Goal: Task Accomplishment & Management: Manage account settings

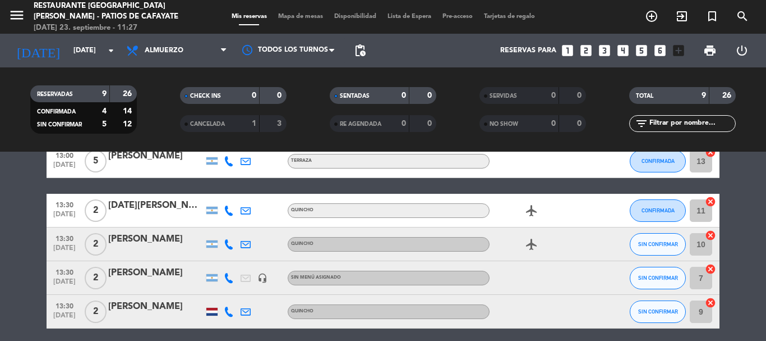
scroll to position [224, 0]
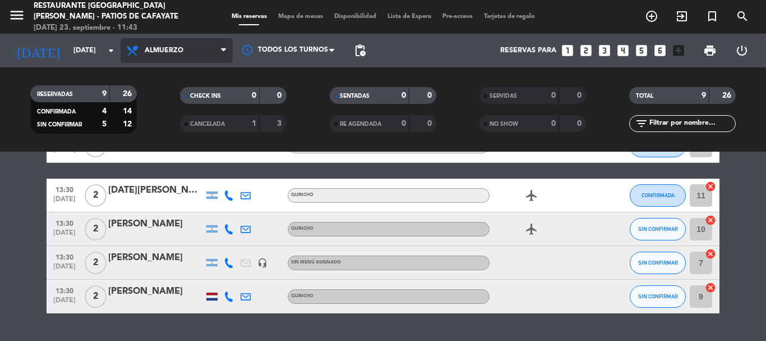
click at [172, 54] on span "Almuerzo" at bounding box center [177, 50] width 112 height 25
drag, startPoint x: 165, startPoint y: 123, endPoint x: 142, endPoint y: 85, distance: 43.8
click at [163, 122] on div "menu Restaurante [GEOGRAPHIC_DATA][PERSON_NAME] - Patios de Cafayate [DATE] 23.…" at bounding box center [383, 75] width 766 height 151
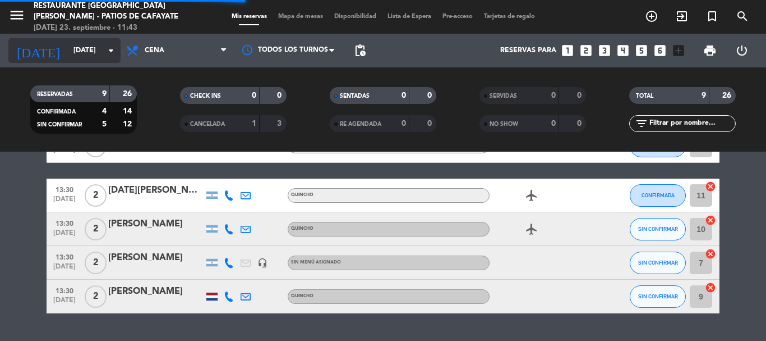
click at [112, 49] on icon "arrow_drop_down" at bounding box center [110, 50] width 13 height 13
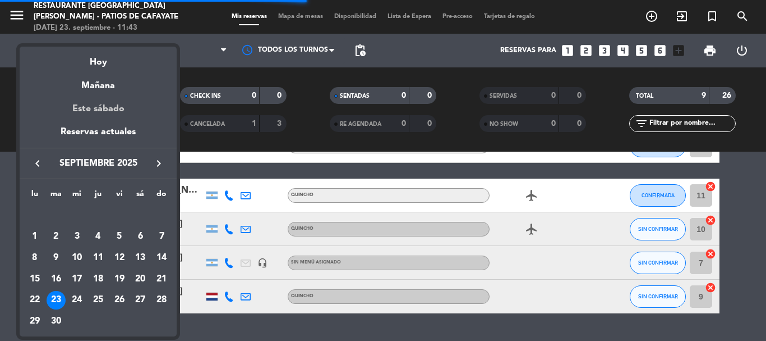
scroll to position [0, 0]
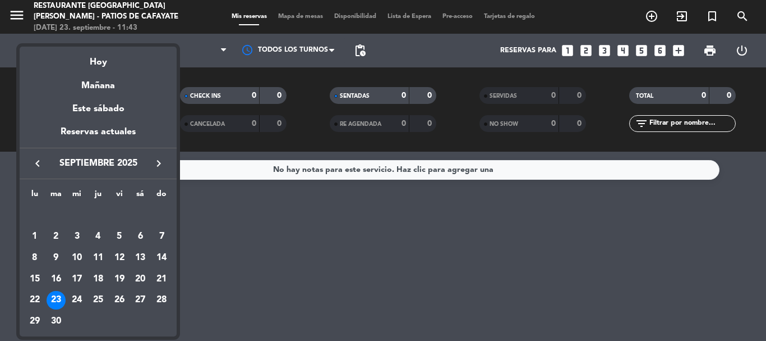
click at [157, 165] on icon "keyboard_arrow_right" at bounding box center [158, 163] width 13 height 13
click at [117, 317] on div "31" at bounding box center [119, 320] width 19 height 19
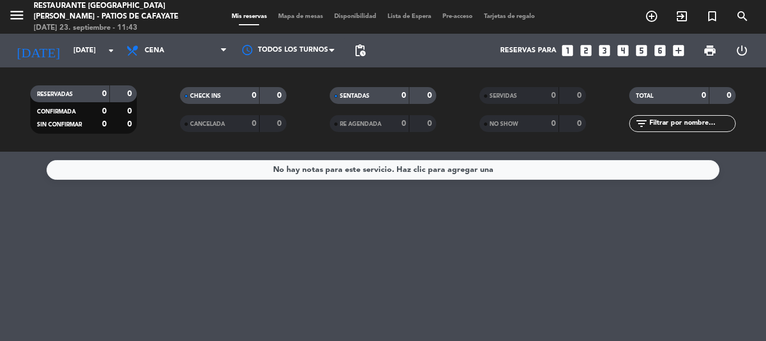
type input "[DATE]"
click at [656, 48] on icon "looks_6" at bounding box center [660, 50] width 15 height 15
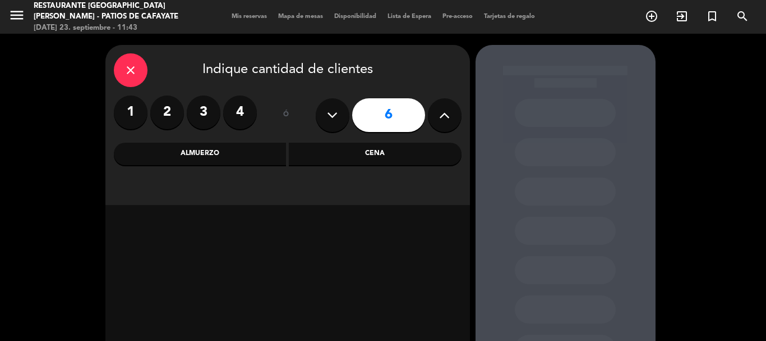
click at [339, 155] on div "Cena" at bounding box center [375, 153] width 173 height 22
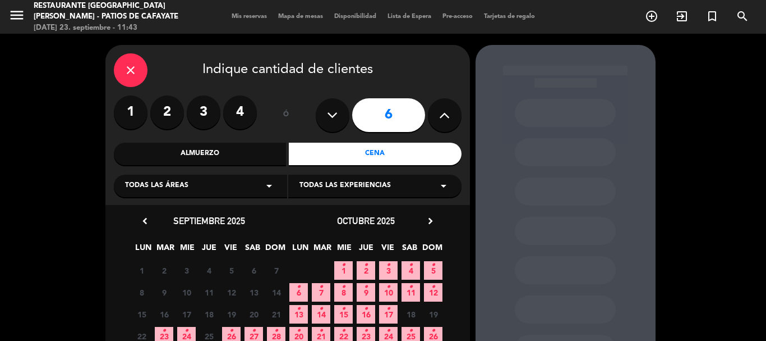
scroll to position [95, 0]
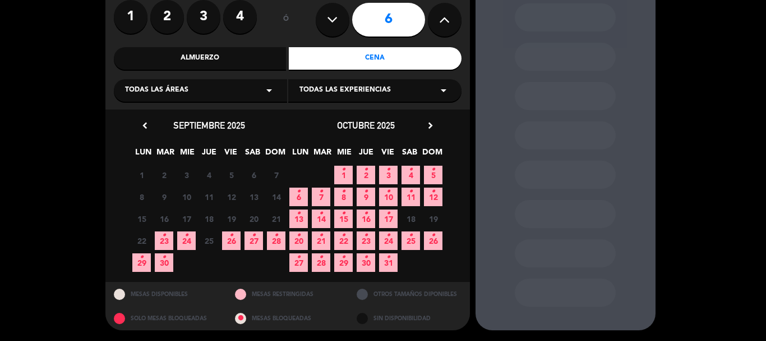
click at [387, 262] on icon "•" at bounding box center [389, 257] width 4 height 18
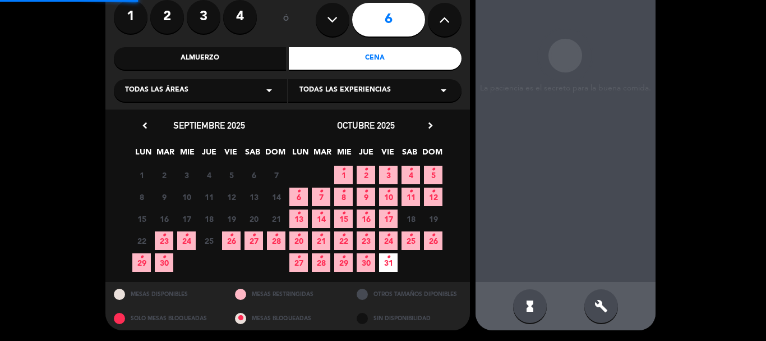
scroll to position [45, 0]
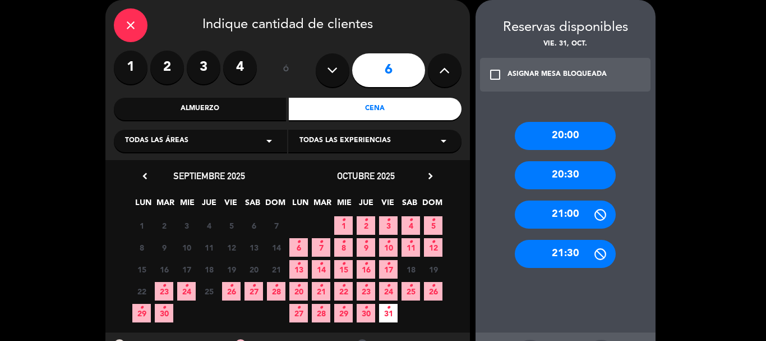
click at [558, 220] on div "21:00" at bounding box center [565, 214] width 101 height 28
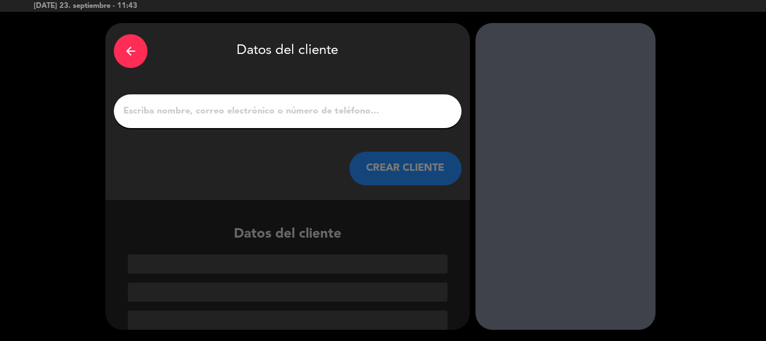
click at [176, 114] on input "1" at bounding box center [287, 111] width 331 height 16
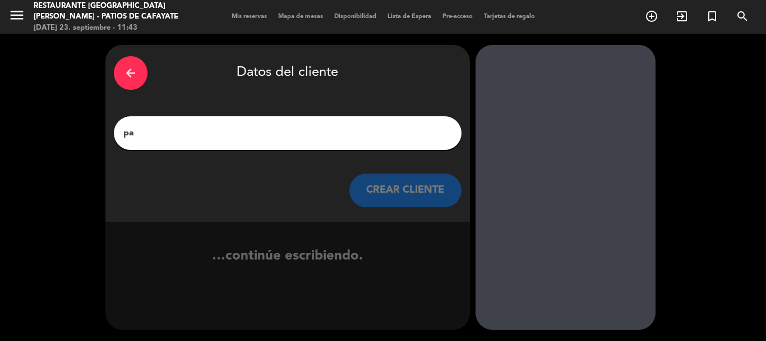
scroll to position [0, 0]
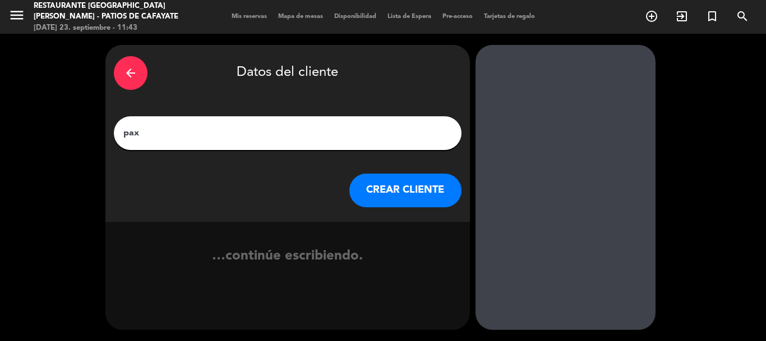
paste input "[PERSON_NAME]"
type input "pax [PERSON_NAME]"
click at [395, 191] on button "CREAR CLIENTE" at bounding box center [405, 190] width 112 height 34
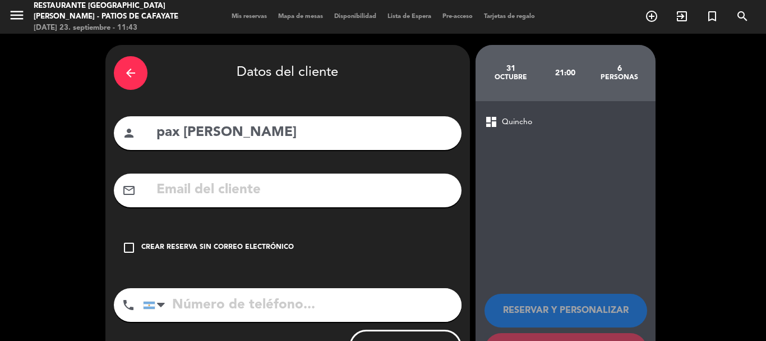
click at [129, 245] on icon "check_box_outline_blank" at bounding box center [128, 247] width 13 height 13
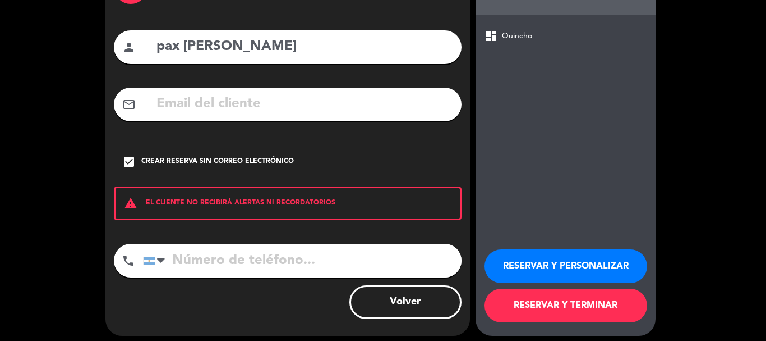
scroll to position [92, 0]
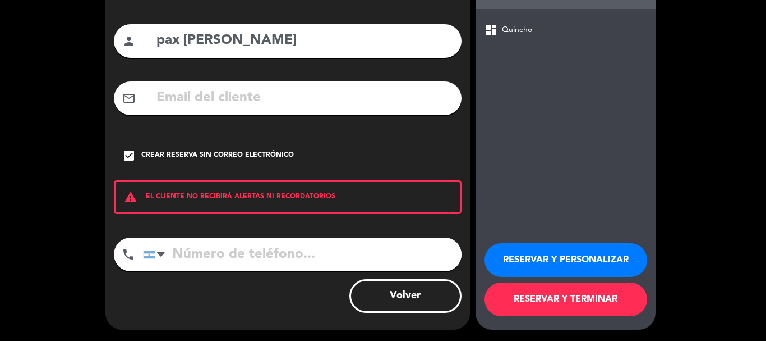
click at [164, 43] on input "pax [PERSON_NAME]" at bounding box center [304, 40] width 298 height 23
type input "Pax [PERSON_NAME]"
click at [598, 298] on button "RESERVAR Y TERMINAR" at bounding box center [566, 299] width 163 height 34
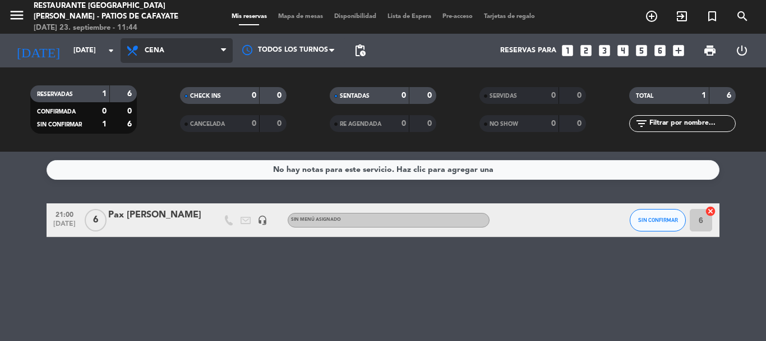
click at [177, 54] on span "Cena" at bounding box center [177, 50] width 112 height 25
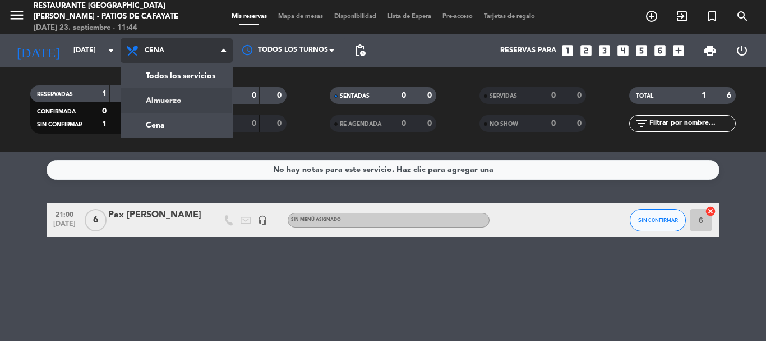
click at [161, 97] on div "menu Restaurante [GEOGRAPHIC_DATA][PERSON_NAME] - Patios de Cafayate [DATE] 23.…" at bounding box center [383, 75] width 766 height 151
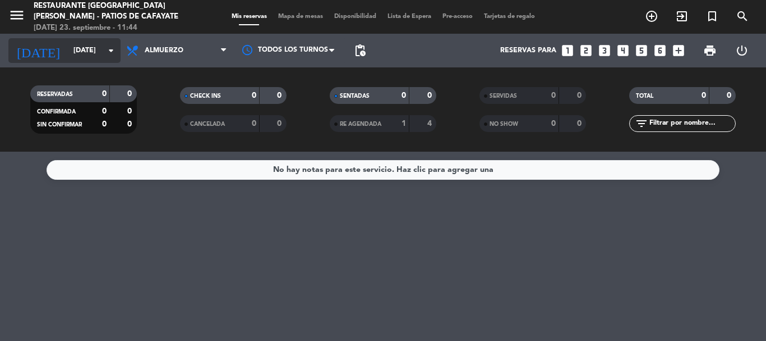
click at [109, 47] on icon "arrow_drop_down" at bounding box center [110, 50] width 13 height 13
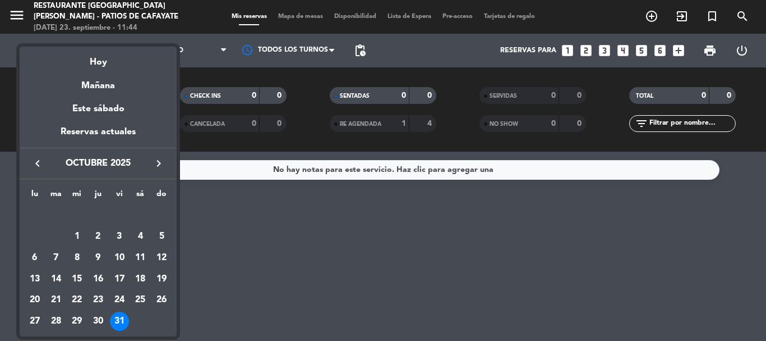
click at [100, 64] on div "Hoy" at bounding box center [98, 58] width 157 height 23
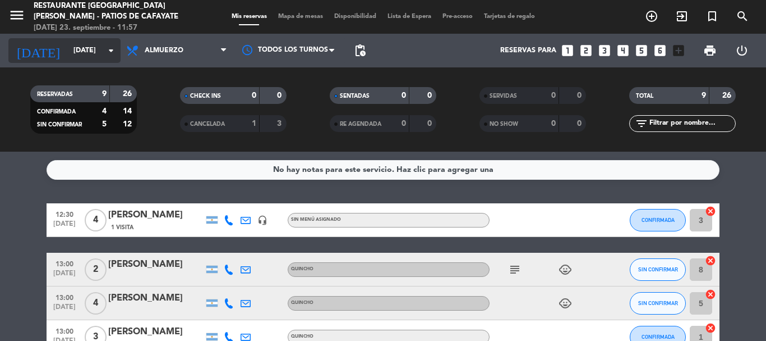
click at [82, 52] on input "[DATE]" at bounding box center [115, 50] width 95 height 19
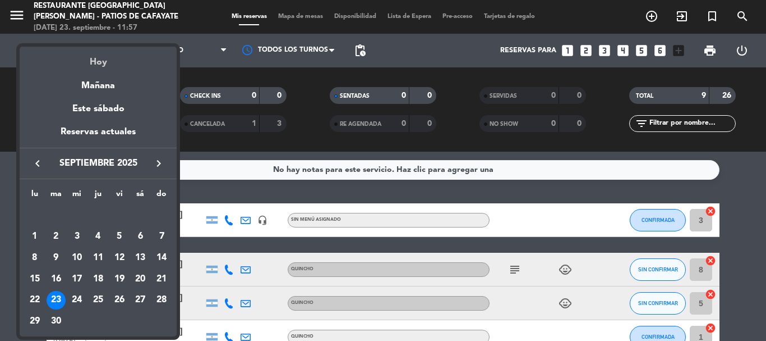
click at [100, 64] on div "Hoy" at bounding box center [98, 58] width 157 height 23
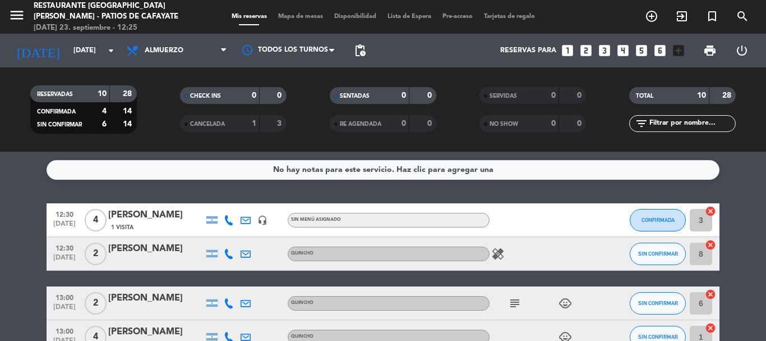
scroll to position [56, 0]
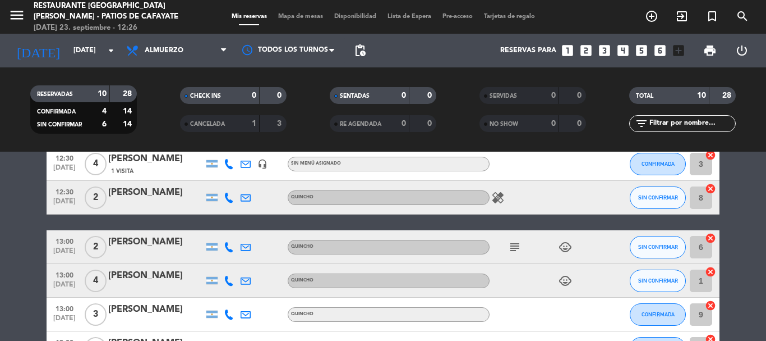
click at [250, 196] on icon at bounding box center [246, 197] width 10 height 10
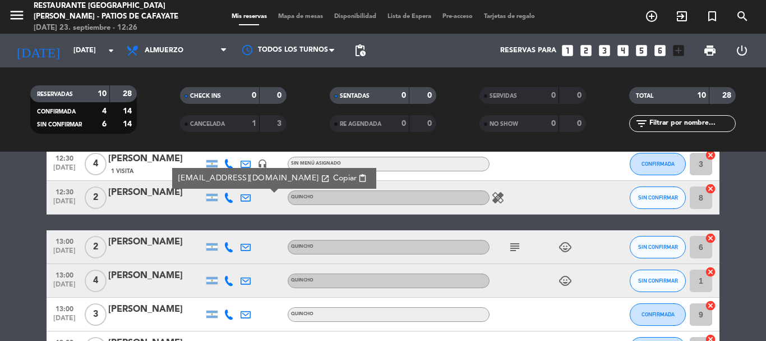
click at [156, 194] on div "[PERSON_NAME]" at bounding box center [155, 192] width 95 height 15
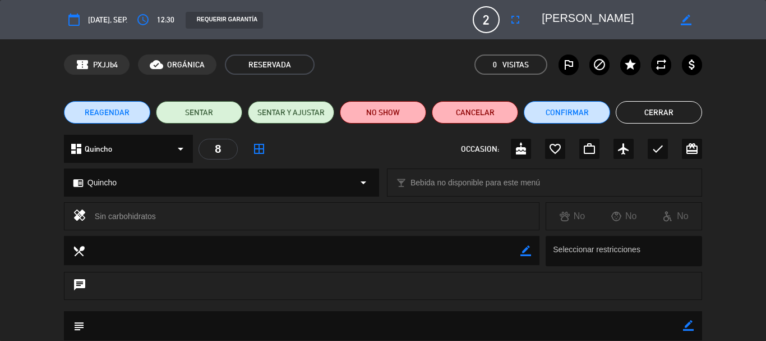
click at [666, 116] on button "Cerrar" at bounding box center [659, 112] width 86 height 22
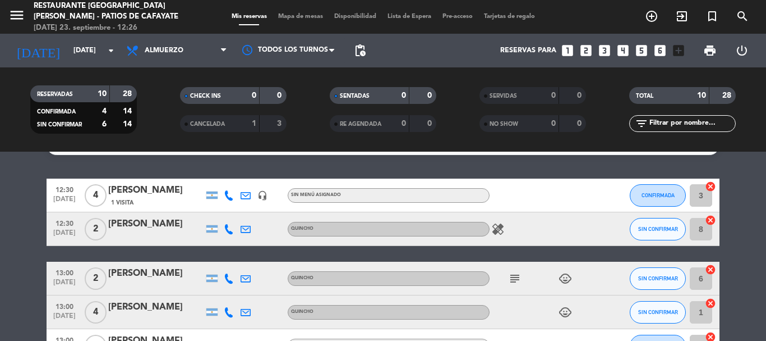
scroll to position [0, 0]
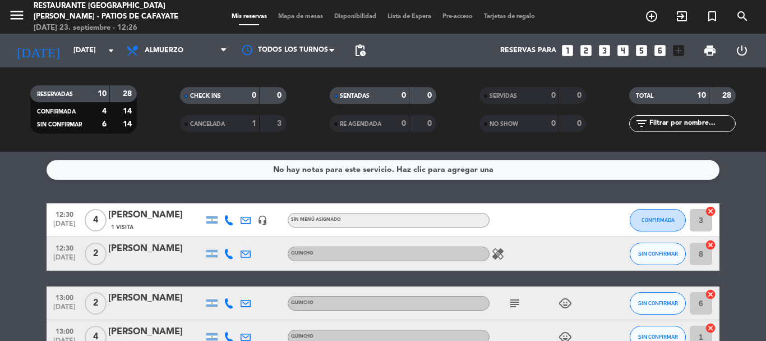
click at [497, 247] on icon "healing" at bounding box center [497, 253] width 13 height 13
click at [536, 251] on div "healing Sin carbohidratos" at bounding box center [540, 253] width 101 height 33
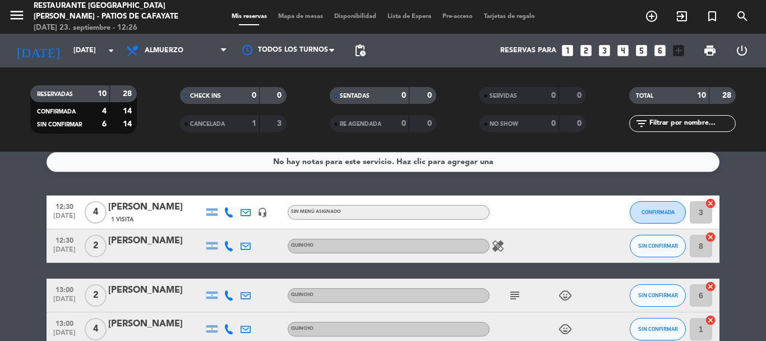
scroll to position [6, 0]
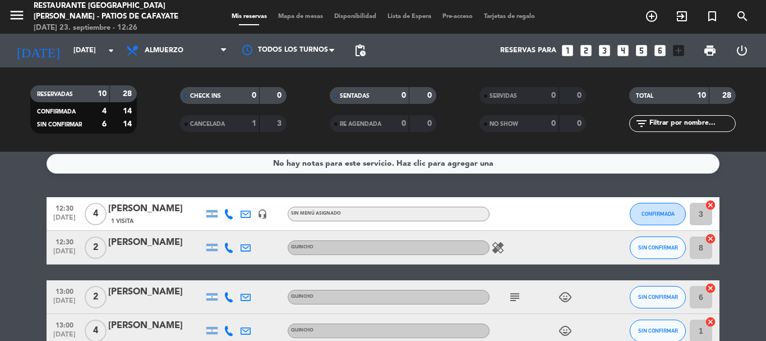
click at [169, 238] on div "[PERSON_NAME]" at bounding box center [155, 242] width 95 height 15
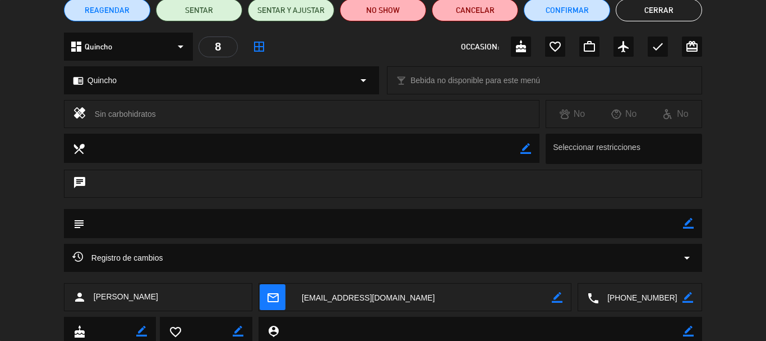
scroll to position [140, 0]
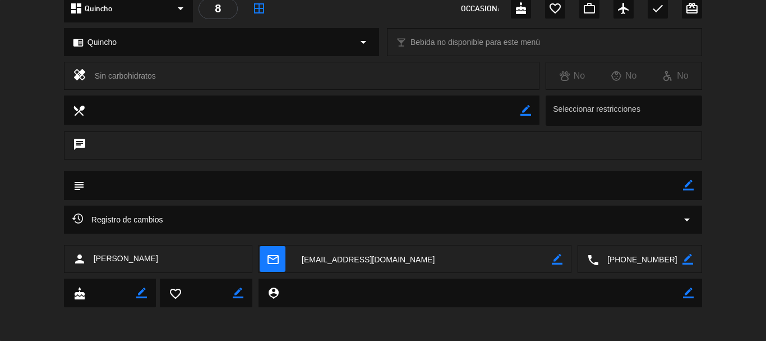
click at [683, 215] on icon "arrow_drop_down" at bounding box center [686, 219] width 13 height 13
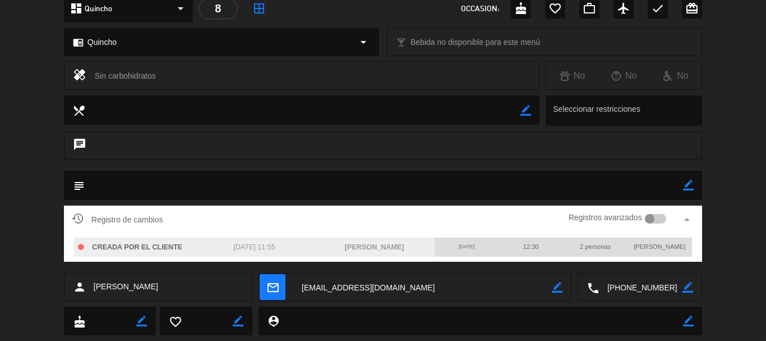
click at [690, 218] on icon "arrow_drop_up" at bounding box center [686, 219] width 13 height 13
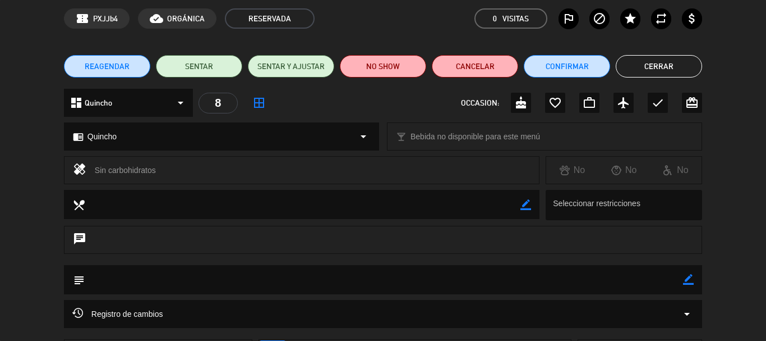
scroll to position [0, 0]
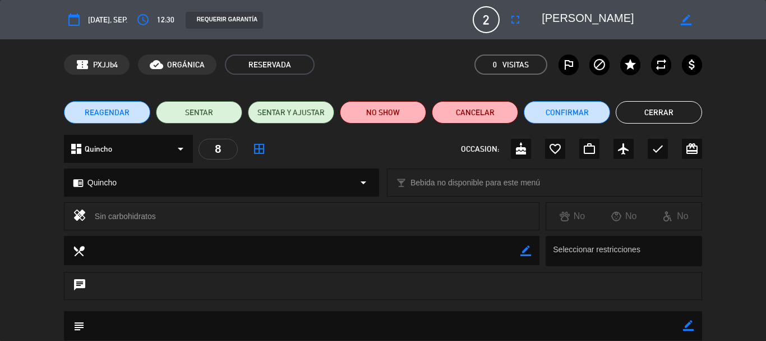
click at [675, 105] on button "Cerrar" at bounding box center [659, 112] width 86 height 22
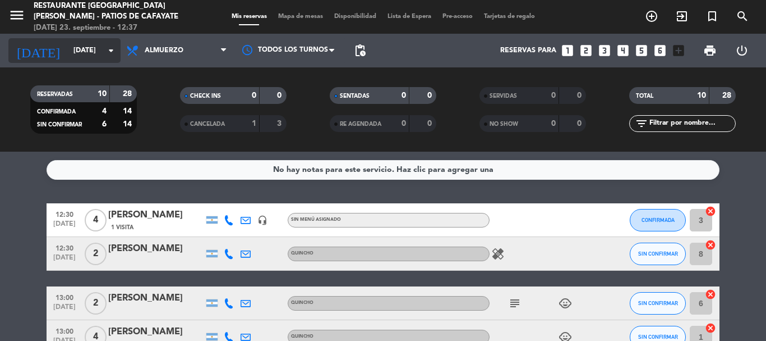
click at [110, 47] on icon "arrow_drop_down" at bounding box center [110, 50] width 13 height 13
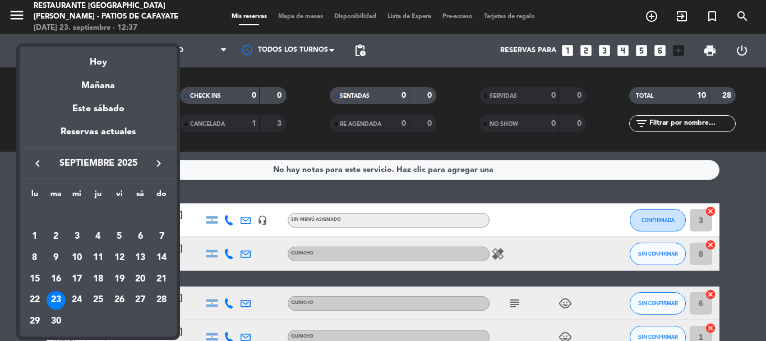
click at [100, 81] on div "Mañana" at bounding box center [98, 81] width 157 height 23
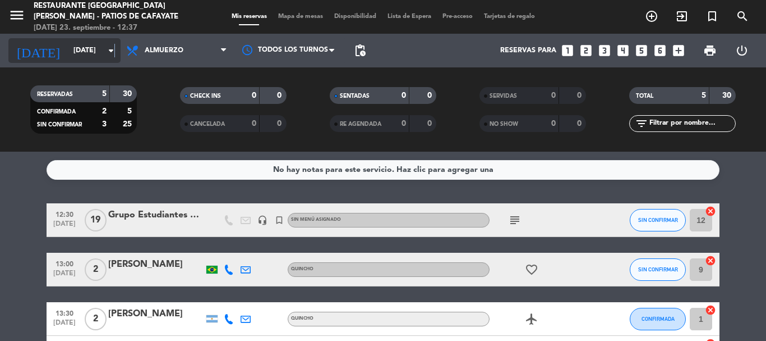
click at [115, 49] on icon "arrow_drop_down" at bounding box center [110, 50] width 13 height 13
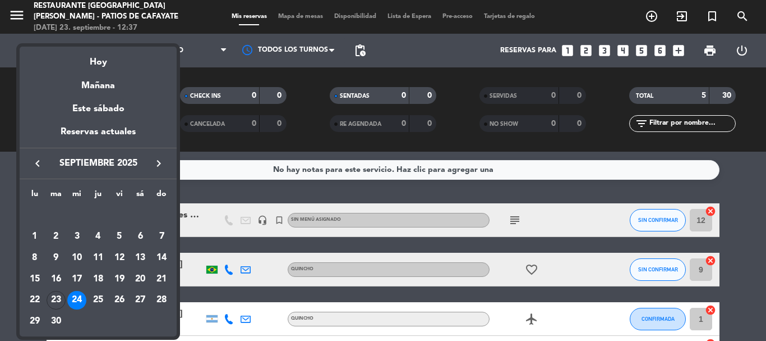
click at [204, 68] on div at bounding box center [383, 170] width 766 height 341
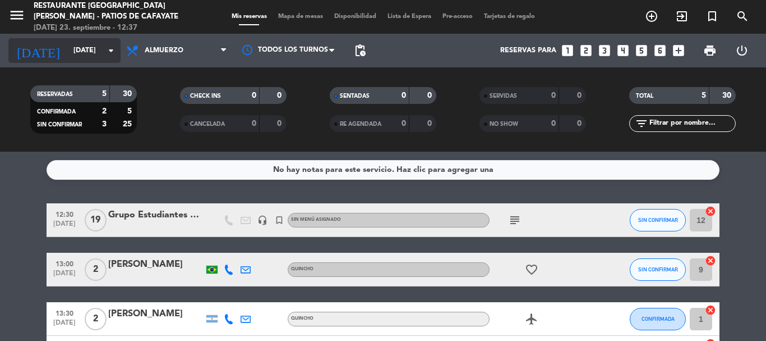
click at [93, 46] on input "[DATE]" at bounding box center [115, 50] width 95 height 19
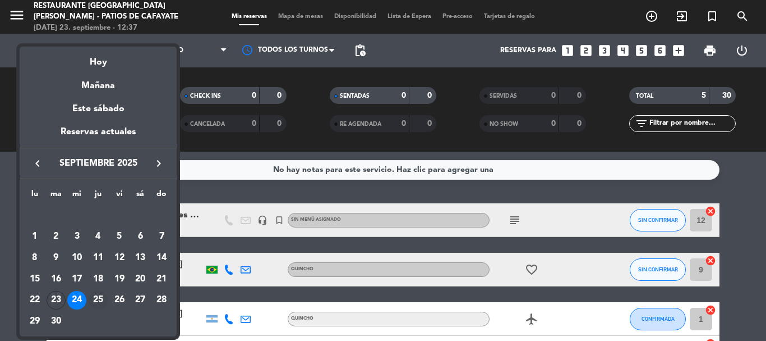
click at [103, 300] on div "25" at bounding box center [98, 300] width 19 height 19
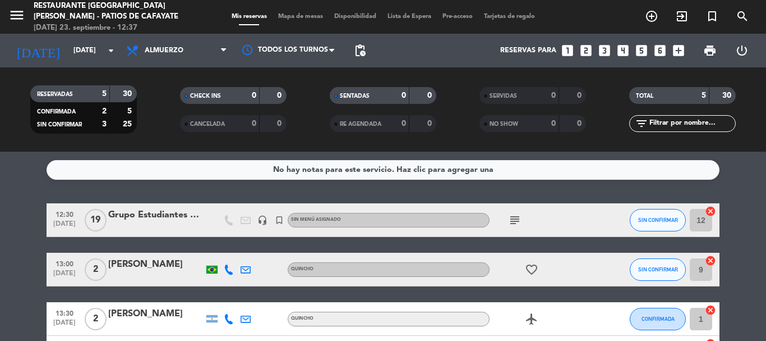
type input "[DEMOGRAPHIC_DATA][DATE]"
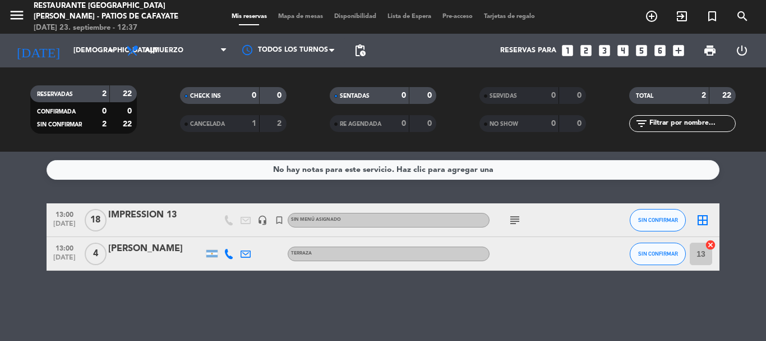
click at [512, 223] on icon "subject" at bounding box center [514, 219] width 13 height 13
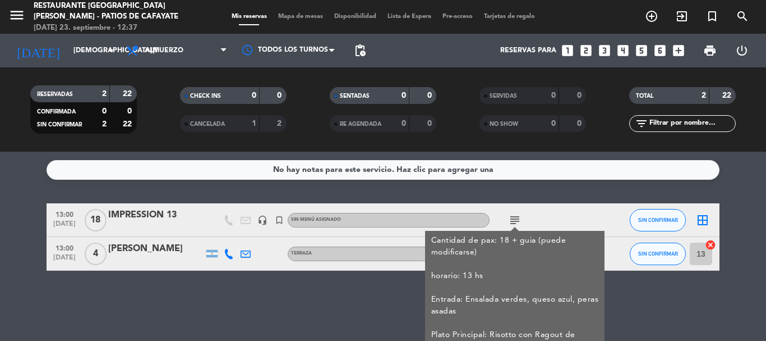
click at [512, 223] on icon "subject" at bounding box center [514, 219] width 13 height 13
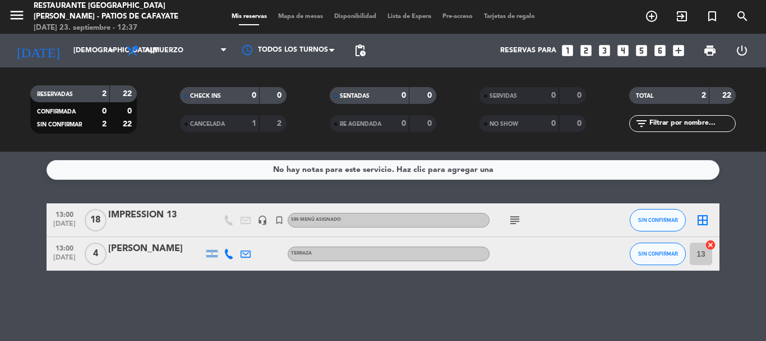
click at [425, 291] on div "No hay notas para este servicio. Haz clic para agregar una 13:00 [DATE] IMPRESS…" at bounding box center [383, 245] width 766 height 189
click at [587, 46] on icon "looks_two" at bounding box center [586, 50] width 15 height 15
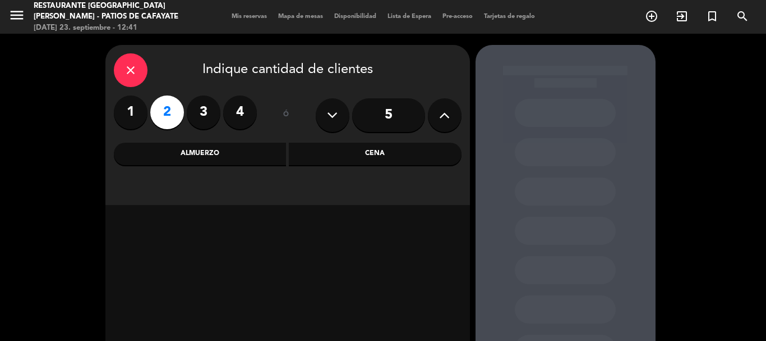
click at [225, 166] on div "close Indique cantidad de clientes 1 2 3 4 ó 5 Almuerzo Cena" at bounding box center [287, 125] width 365 height 160
click at [227, 157] on div "Almuerzo" at bounding box center [200, 153] width 173 height 22
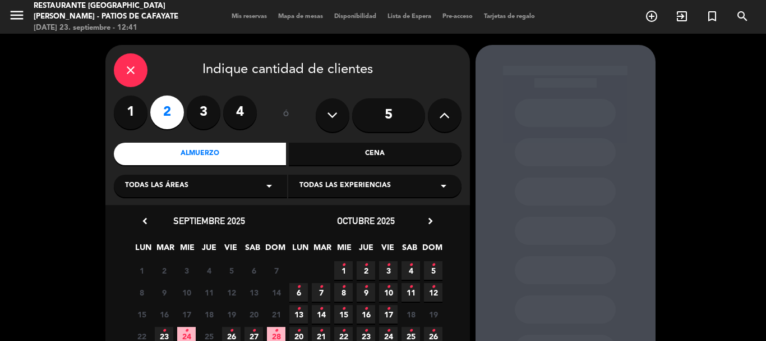
scroll to position [95, 0]
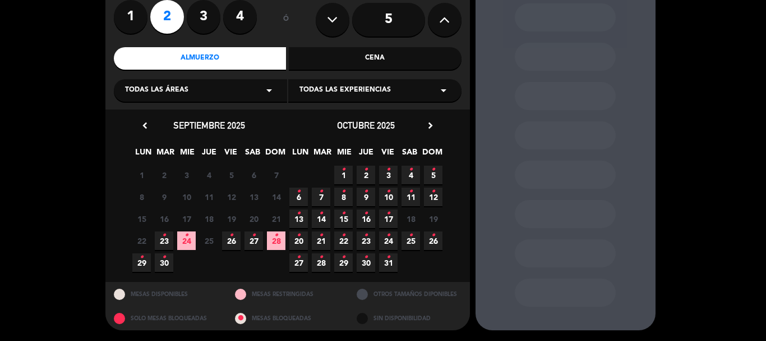
click at [168, 237] on span "23 •" at bounding box center [164, 240] width 19 height 19
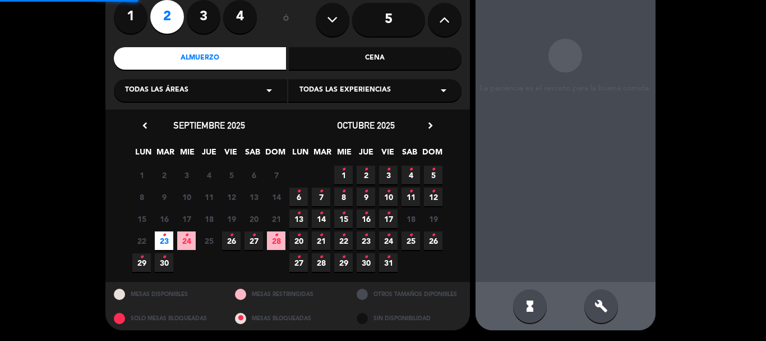
scroll to position [45, 0]
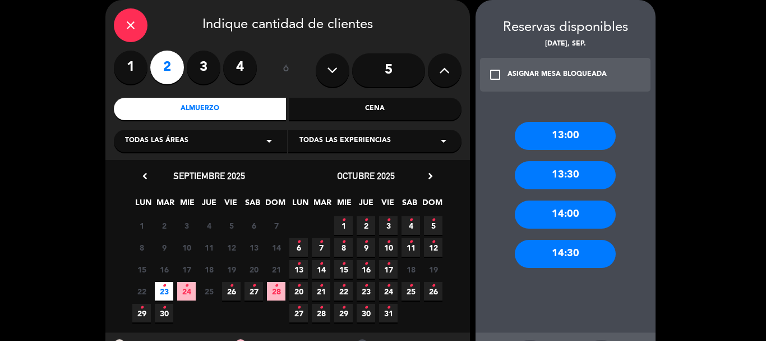
click at [563, 173] on div "13:30" at bounding box center [565, 175] width 101 height 28
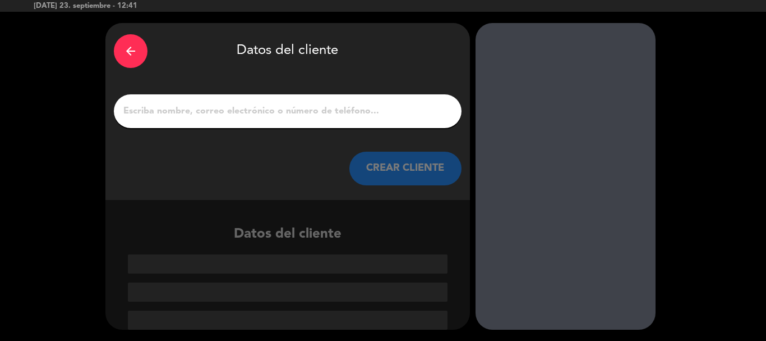
click at [191, 111] on input "1" at bounding box center [287, 111] width 331 height 16
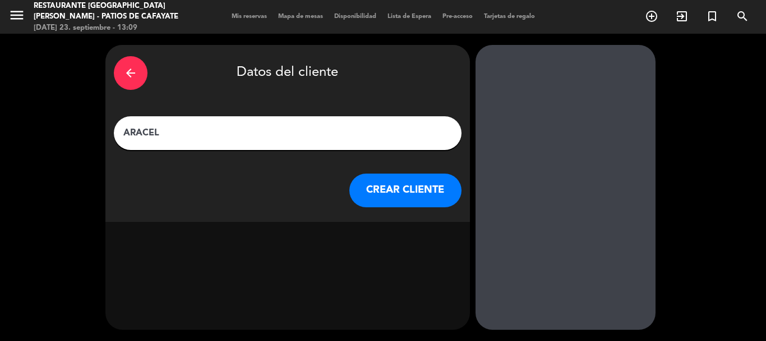
scroll to position [0, 0]
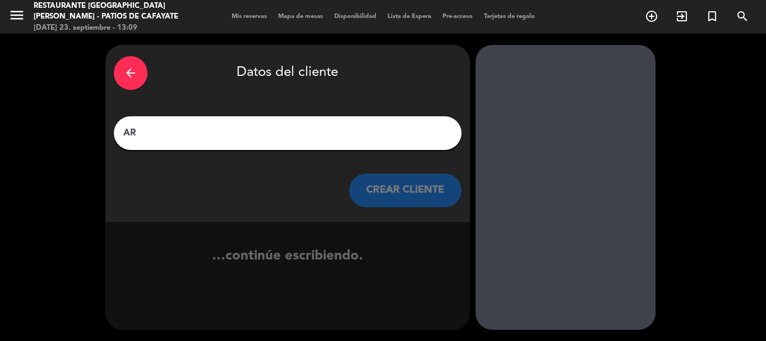
type input "A"
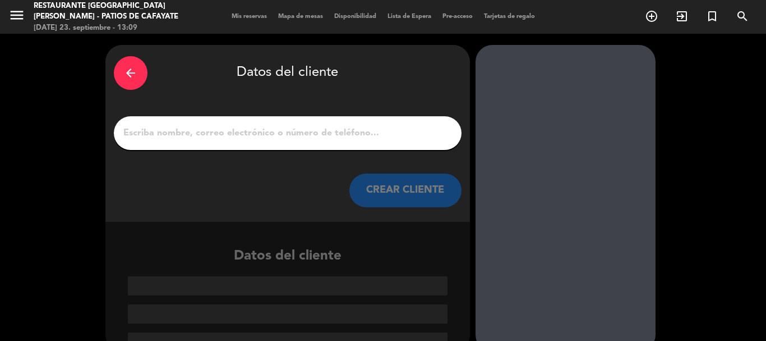
click at [237, 16] on span "Mis reservas" at bounding box center [249, 16] width 47 height 6
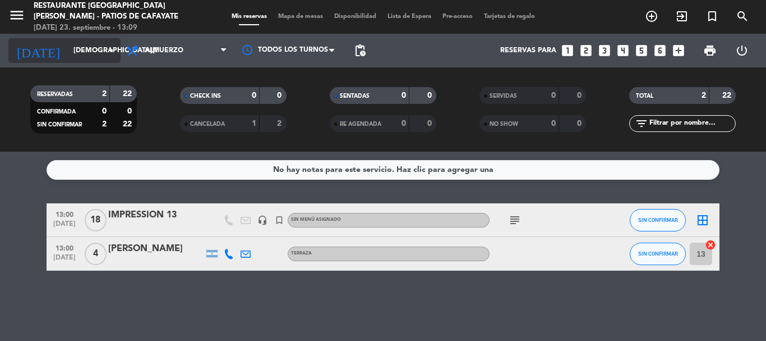
click at [104, 53] on icon "arrow_drop_down" at bounding box center [110, 50] width 13 height 13
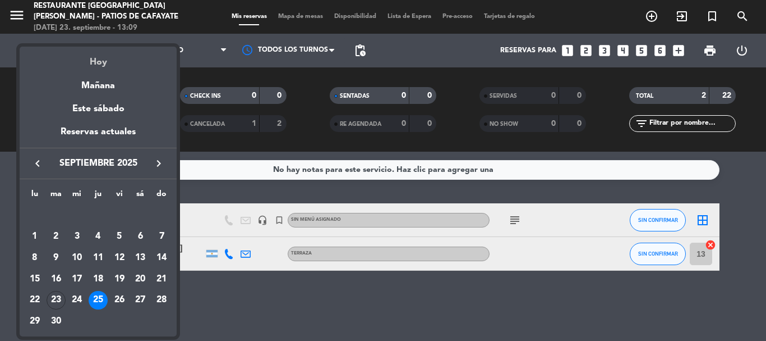
click at [109, 66] on div "Hoy" at bounding box center [98, 58] width 157 height 23
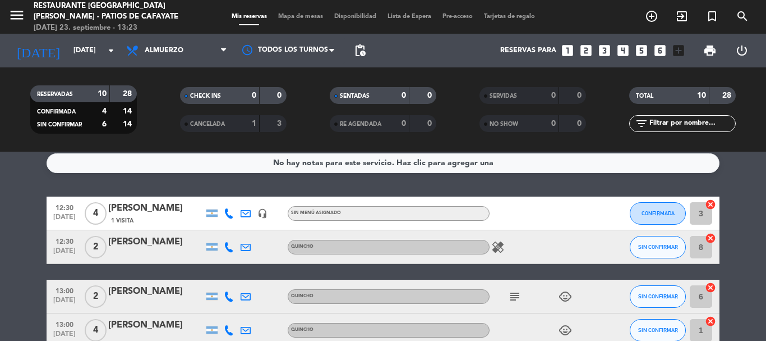
scroll to position [6, 0]
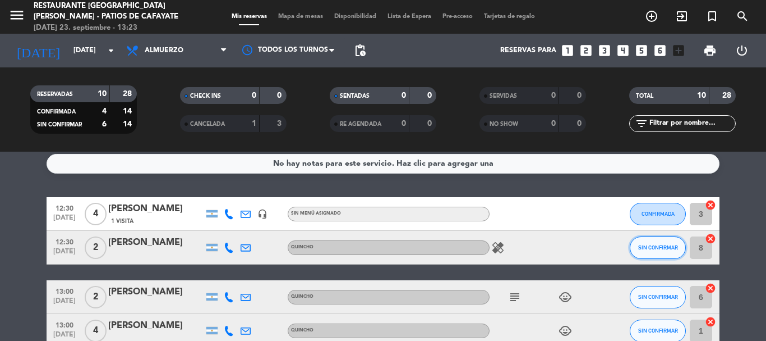
click at [647, 244] on span "SIN CONFIRMAR" at bounding box center [658, 247] width 40 height 6
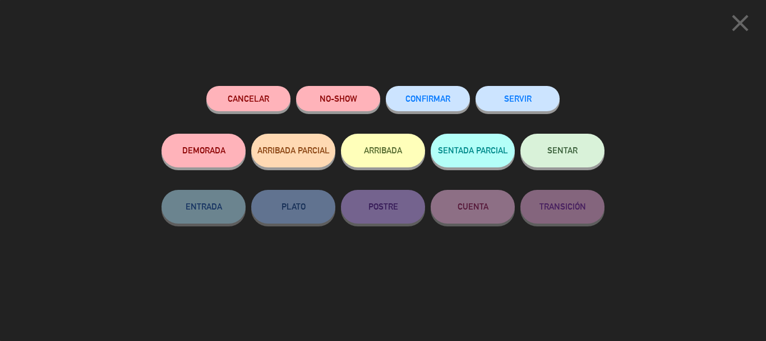
click at [405, 153] on button "ARRIBADA" at bounding box center [383, 151] width 84 height 34
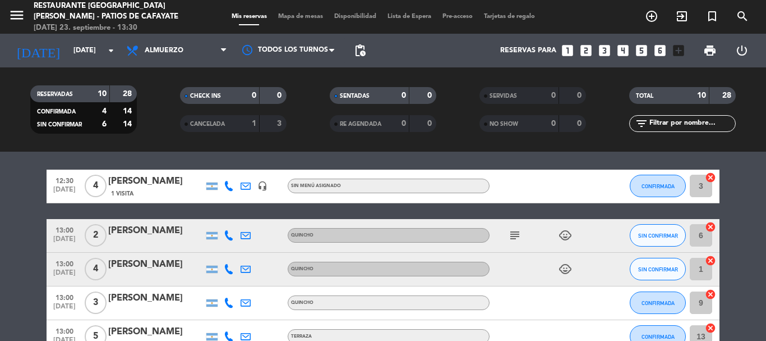
scroll to position [224, 0]
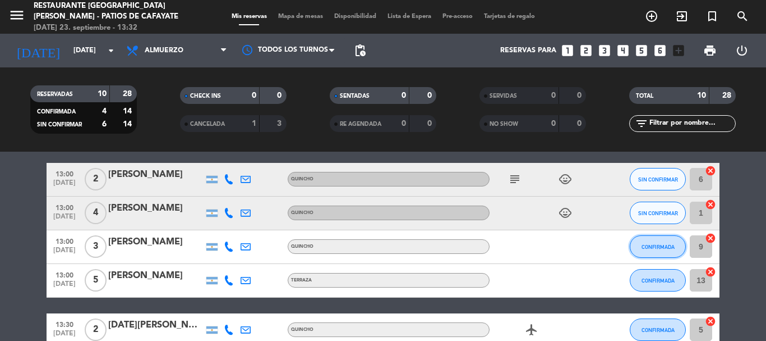
click at [652, 246] on span "CONFIRMADA" at bounding box center [658, 246] width 33 height 6
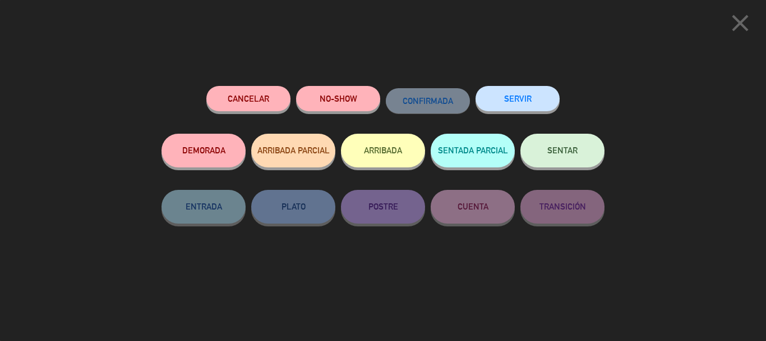
click at [346, 93] on button "NO-SHOW" at bounding box center [338, 98] width 84 height 25
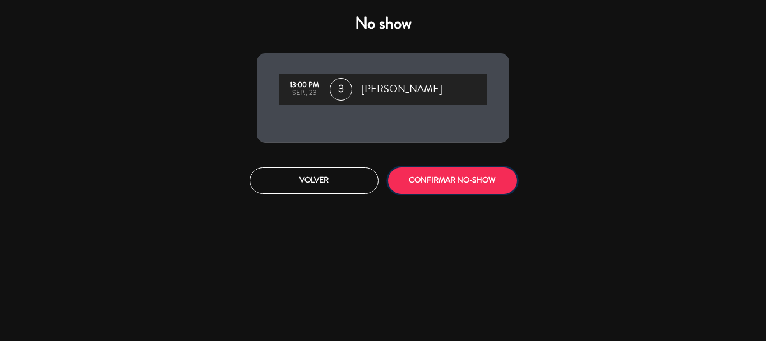
click at [457, 179] on button "CONFIRMAR NO-SHOW" at bounding box center [452, 180] width 129 height 26
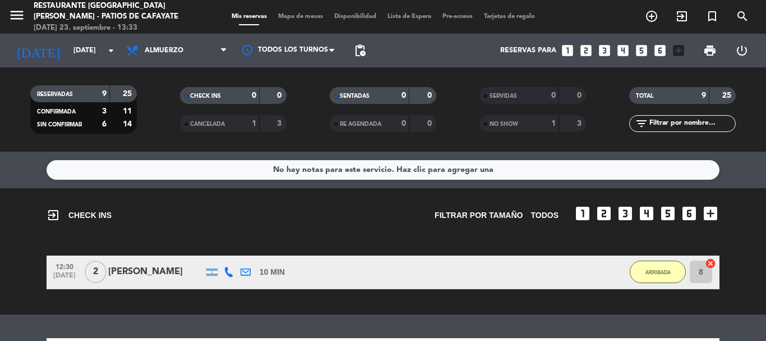
scroll to position [112, 0]
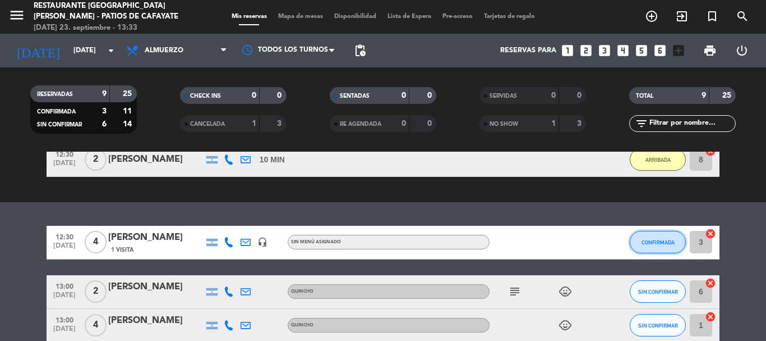
click at [663, 238] on button "CONFIRMADA" at bounding box center [658, 242] width 56 height 22
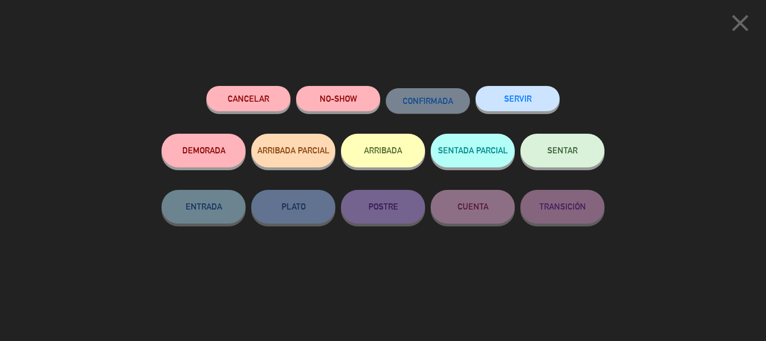
click at [388, 152] on button "ARRIBADA" at bounding box center [383, 151] width 84 height 34
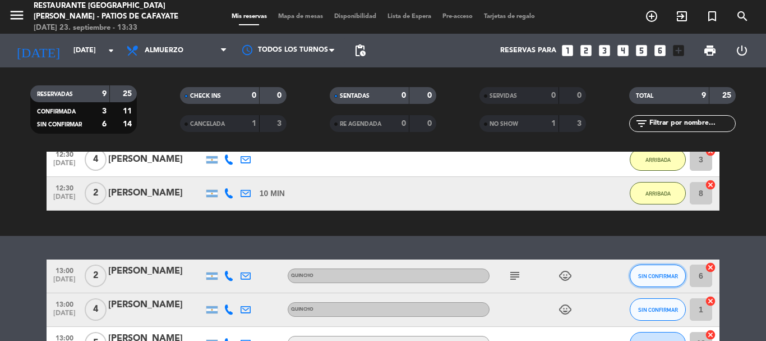
click at [662, 272] on button "SIN CONFIRMAR" at bounding box center [658, 275] width 56 height 22
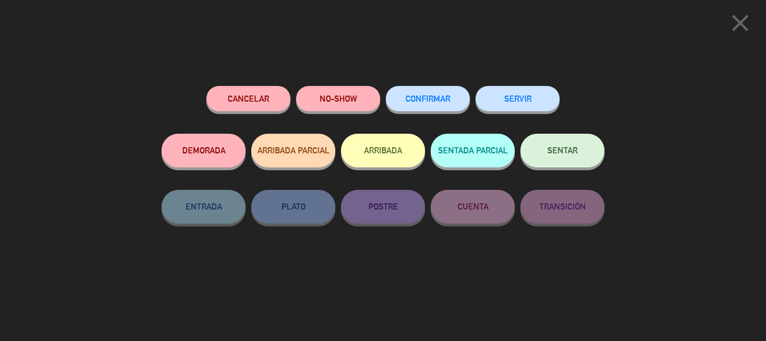
click at [391, 151] on button "ARRIBADA" at bounding box center [383, 151] width 84 height 34
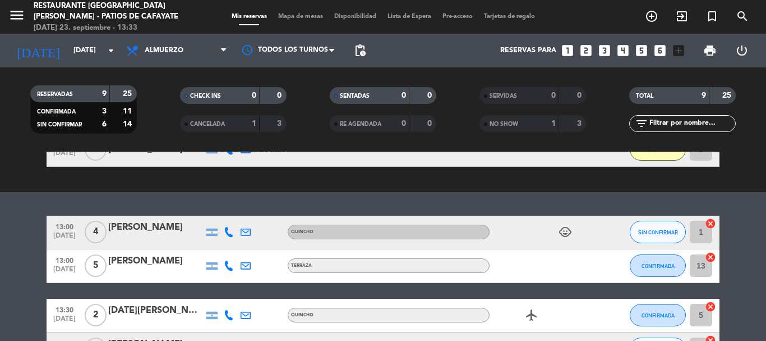
scroll to position [224, 0]
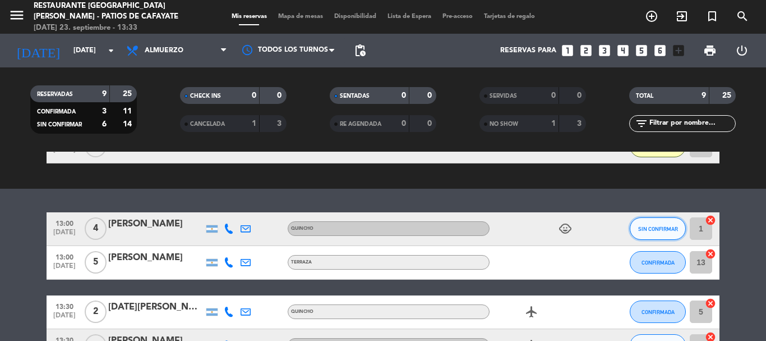
click at [664, 226] on span "SIN CONFIRMAR" at bounding box center [658, 229] width 40 height 6
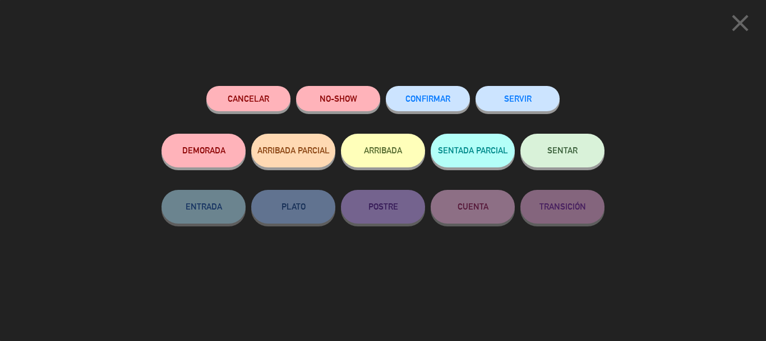
click at [399, 149] on button "ARRIBADA" at bounding box center [383, 151] width 84 height 34
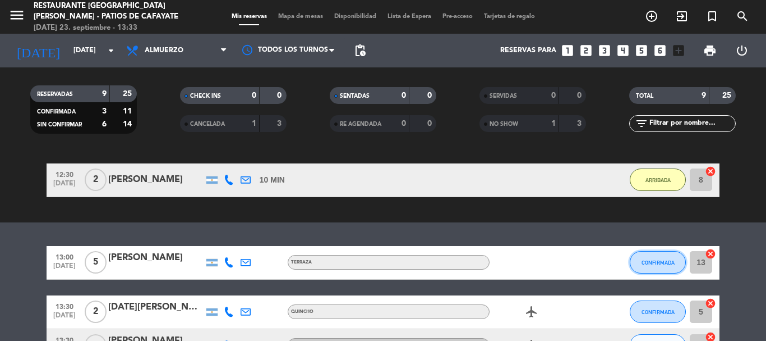
click at [660, 257] on button "CONFIRMADA" at bounding box center [658, 262] width 56 height 22
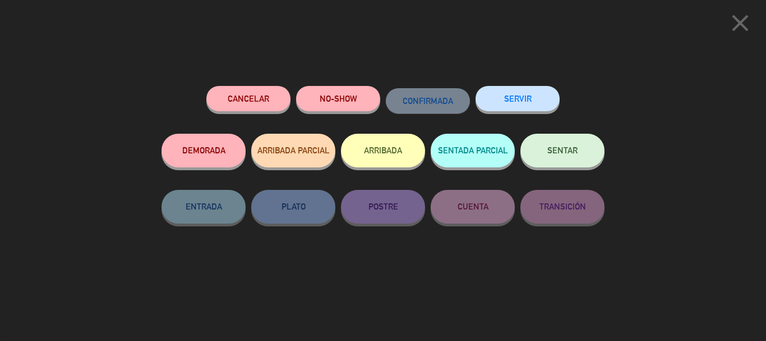
click at [400, 156] on button "ARRIBADA" at bounding box center [383, 151] width 84 height 34
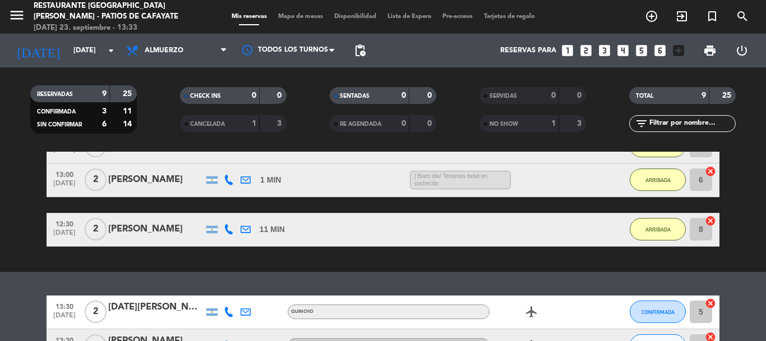
click at [745, 265] on div "exit_to_app CHECK INS Filtrar por tamaño TODOS looks_one looks_two looks_3 look…" at bounding box center [383, 118] width 766 height 308
click at [229, 128] on div "CANCELADA" at bounding box center [209, 123] width 52 height 13
click at [225, 128] on div "CANCELADA" at bounding box center [209, 123] width 52 height 13
click at [210, 121] on span "CANCELADA" at bounding box center [207, 124] width 35 height 6
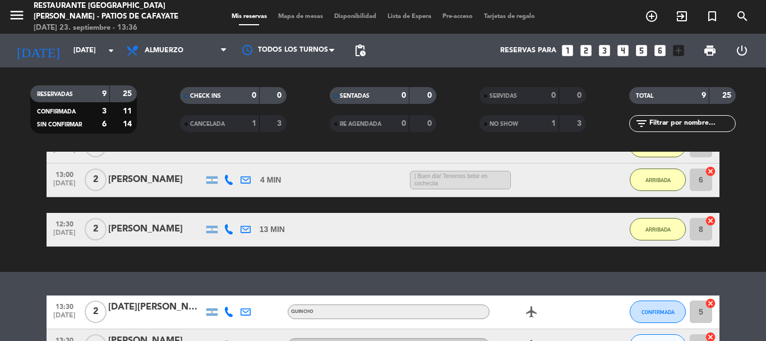
click at [223, 121] on span "CANCELADA" at bounding box center [207, 124] width 35 height 6
click at [275, 121] on div "3" at bounding box center [273, 123] width 21 height 13
click at [276, 121] on div "3" at bounding box center [273, 123] width 21 height 13
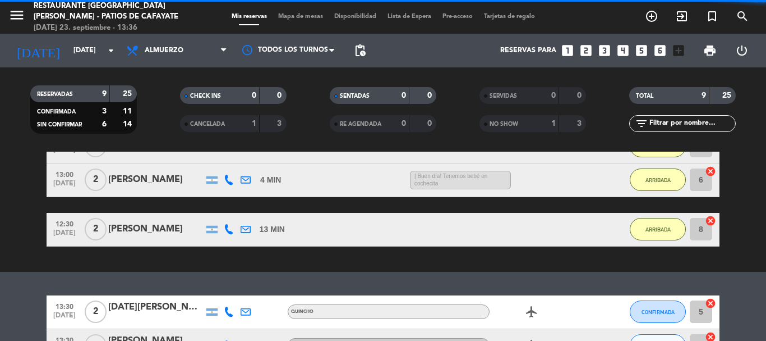
click at [228, 127] on div "CANCELADA" at bounding box center [209, 123] width 52 height 13
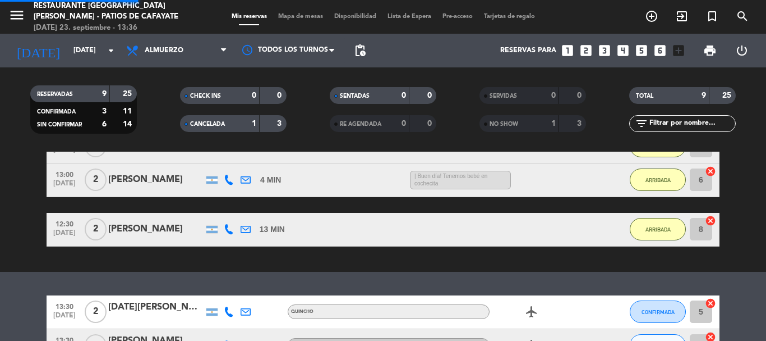
click at [229, 127] on div "CANCELADA" at bounding box center [209, 123] width 52 height 13
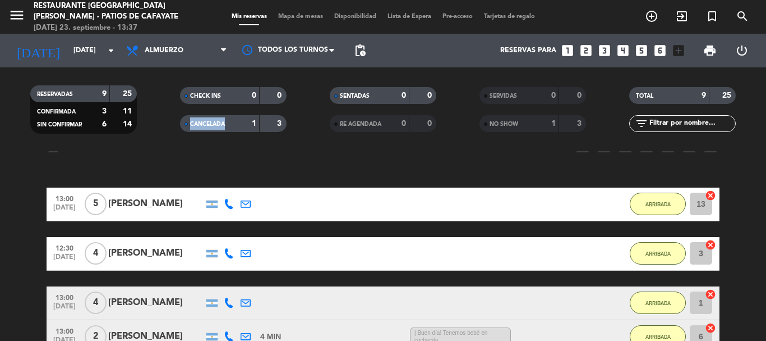
scroll to position [0, 0]
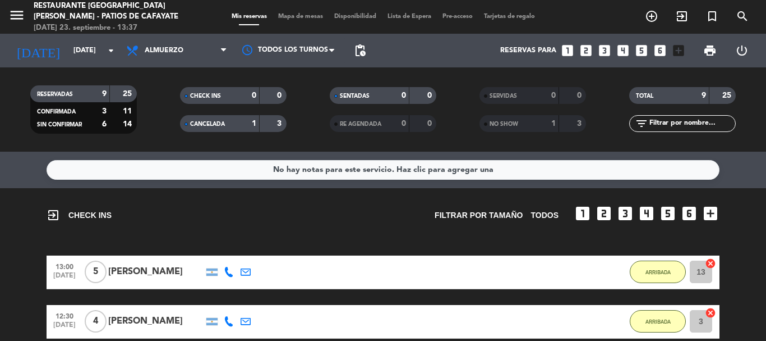
click at [525, 117] on div "NO SHOW" at bounding box center [508, 123] width 52 height 13
click at [528, 119] on div "NO SHOW" at bounding box center [508, 123] width 52 height 13
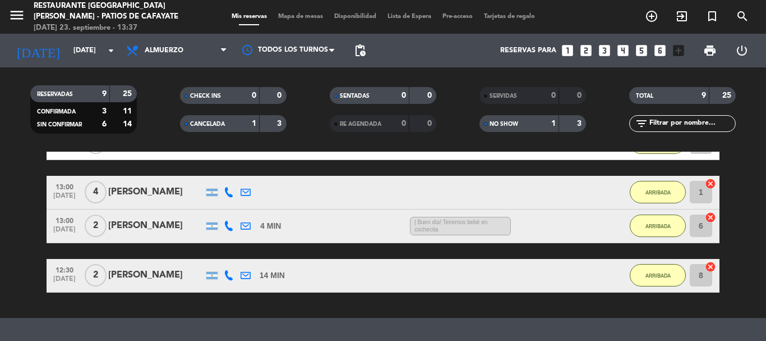
scroll to position [168, 0]
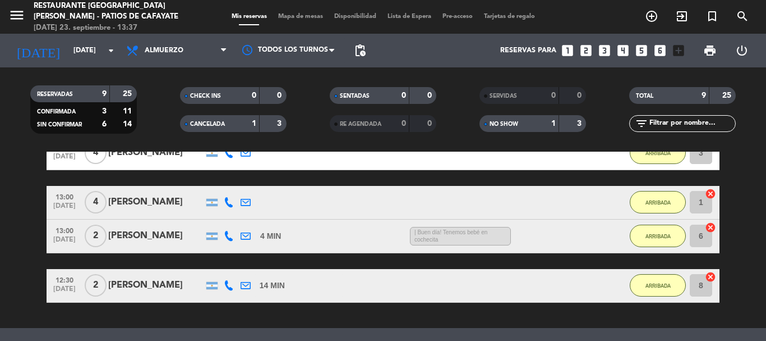
click at [571, 123] on div "3" at bounding box center [572, 123] width 21 height 13
click at [503, 118] on div "NO SHOW" at bounding box center [508, 123] width 52 height 13
click at [508, 126] on span "NO SHOW" at bounding box center [504, 124] width 29 height 6
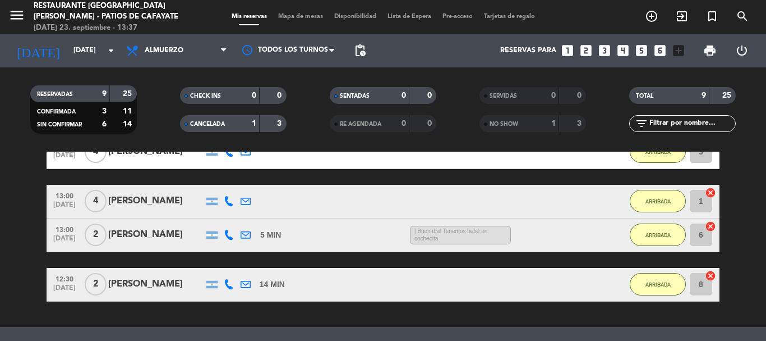
scroll to position [337, 0]
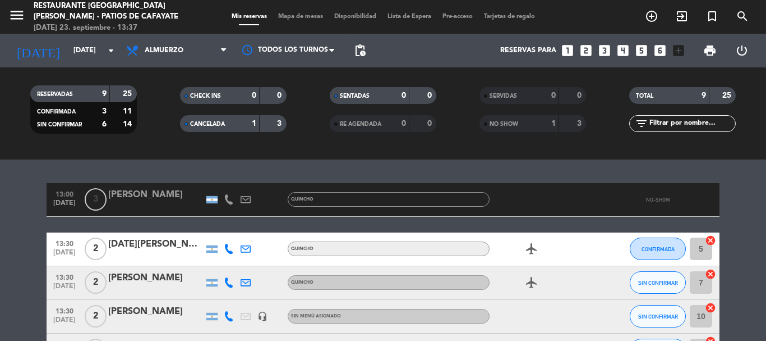
click at [493, 117] on div "NO SHOW" at bounding box center [508, 123] width 52 height 13
click at [503, 126] on span "NO SHOW" at bounding box center [504, 124] width 29 height 6
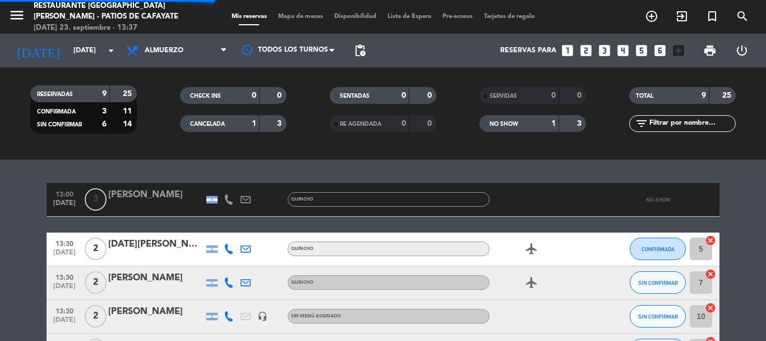
click at [503, 126] on span "NO SHOW" at bounding box center [504, 124] width 29 height 6
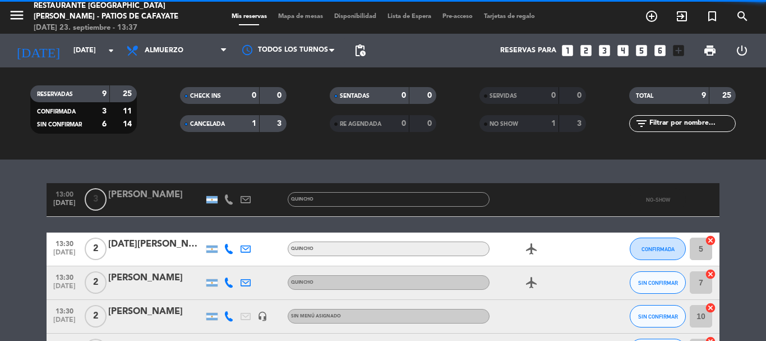
click at [504, 126] on span "NO SHOW" at bounding box center [504, 124] width 29 height 6
click at [504, 127] on span "NO SHOW" at bounding box center [504, 124] width 29 height 6
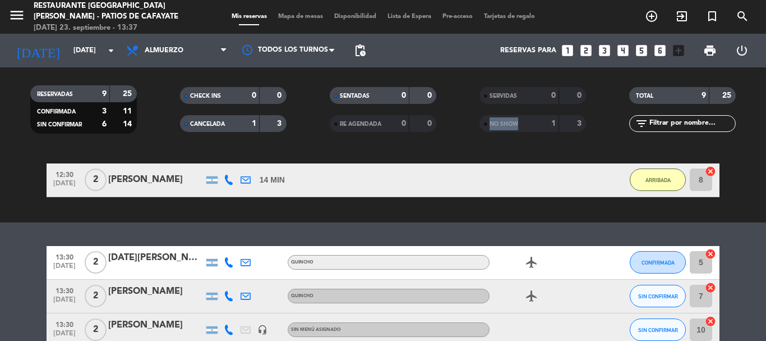
scroll to position [280, 0]
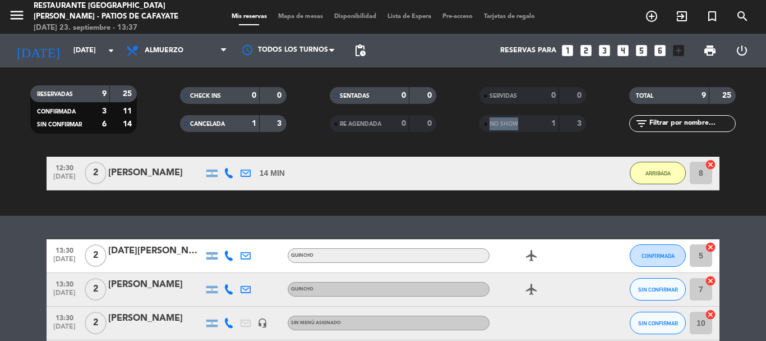
click at [514, 121] on span "NO SHOW" at bounding box center [504, 124] width 29 height 6
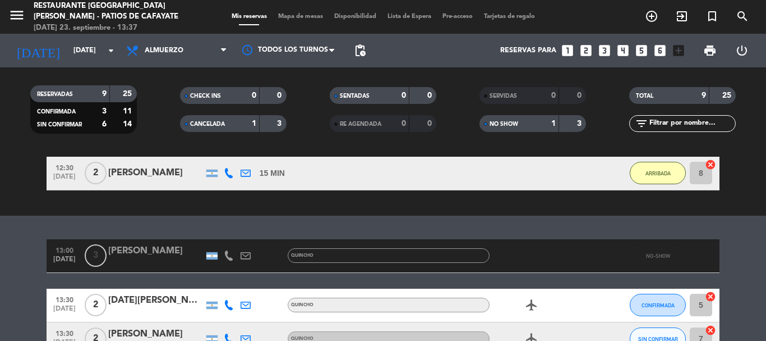
click at [127, 248] on div "[PERSON_NAME]" at bounding box center [155, 250] width 95 height 15
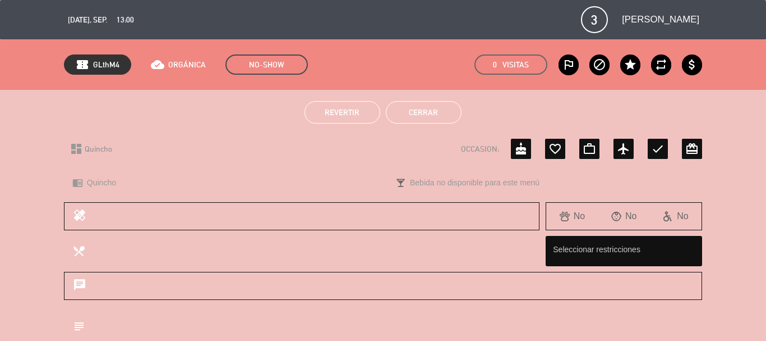
click at [366, 111] on button "Revertir" at bounding box center [343, 112] width 76 height 22
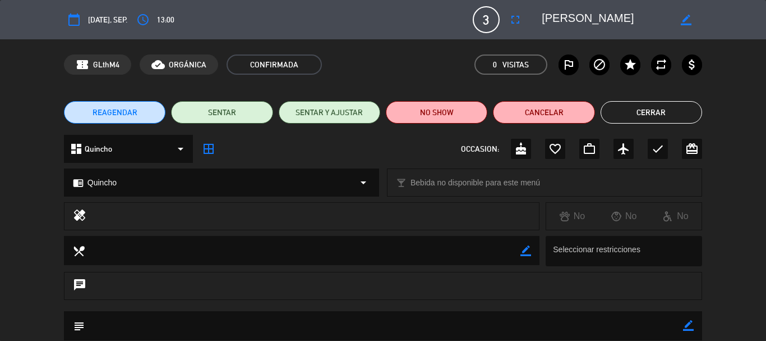
click at [663, 116] on button "Cerrar" at bounding box center [652, 112] width 102 height 22
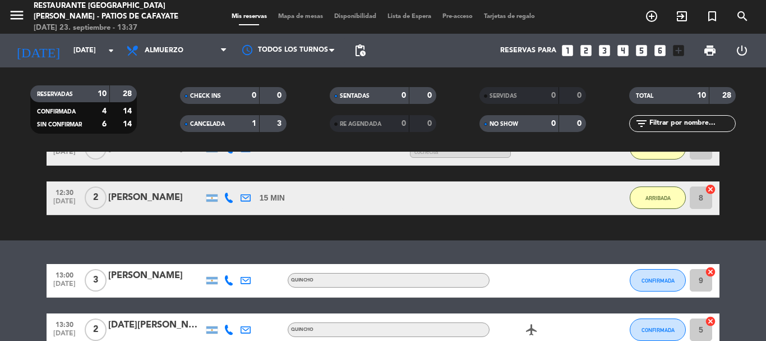
scroll to position [224, 0]
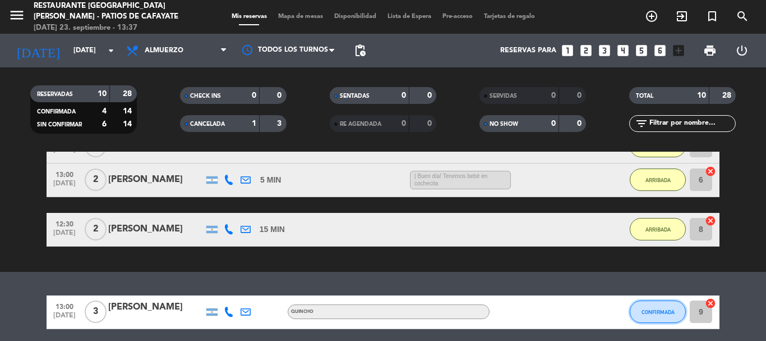
click at [659, 312] on span "CONFIRMADA" at bounding box center [658, 312] width 33 height 6
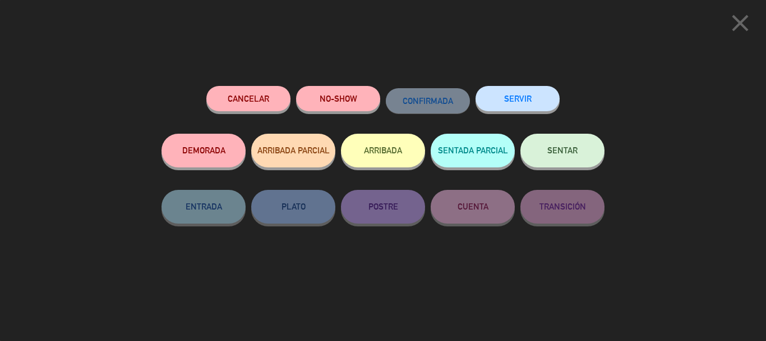
click at [385, 153] on button "ARRIBADA" at bounding box center [383, 151] width 84 height 34
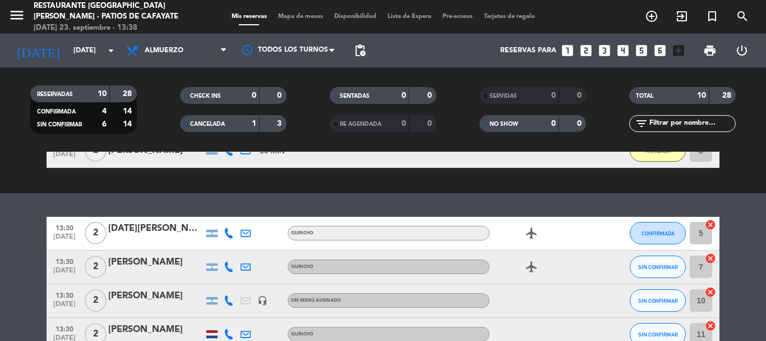
scroll to position [393, 0]
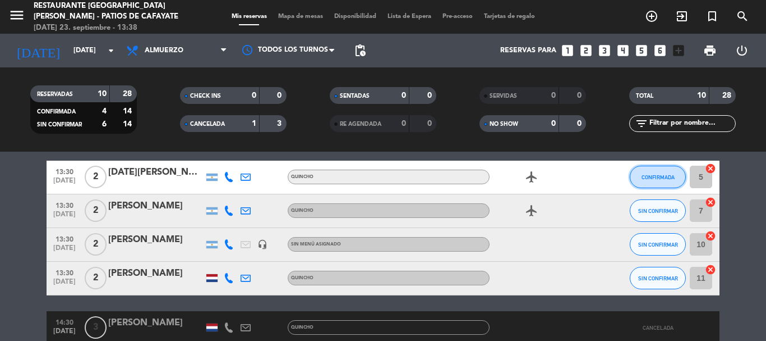
click at [671, 179] on span "CONFIRMADA" at bounding box center [658, 177] width 33 height 6
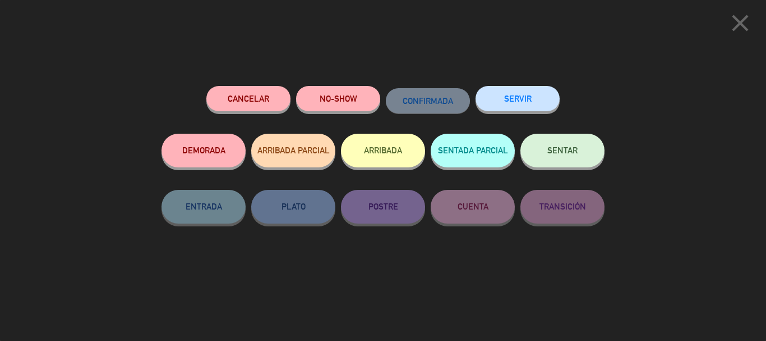
click at [381, 152] on button "ARRIBADA" at bounding box center [383, 151] width 84 height 34
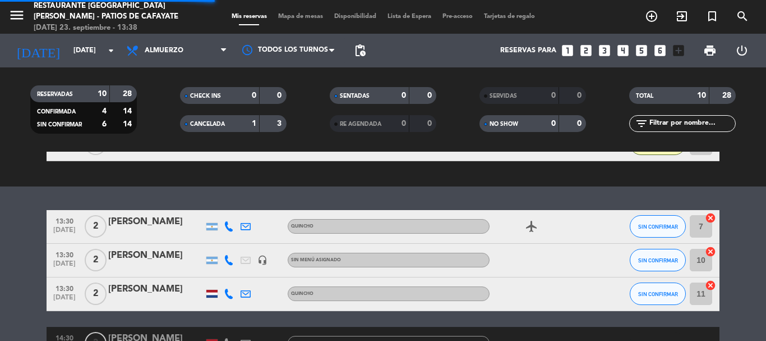
scroll to position [442, 0]
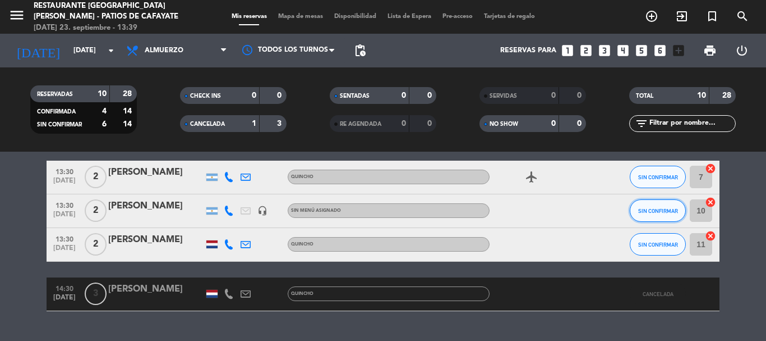
click at [668, 219] on button "SIN CONFIRMAR" at bounding box center [658, 210] width 56 height 22
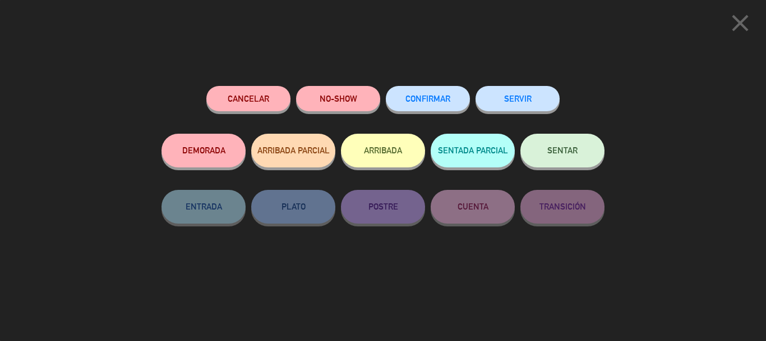
click at [366, 150] on button "ARRIBADA" at bounding box center [383, 151] width 84 height 34
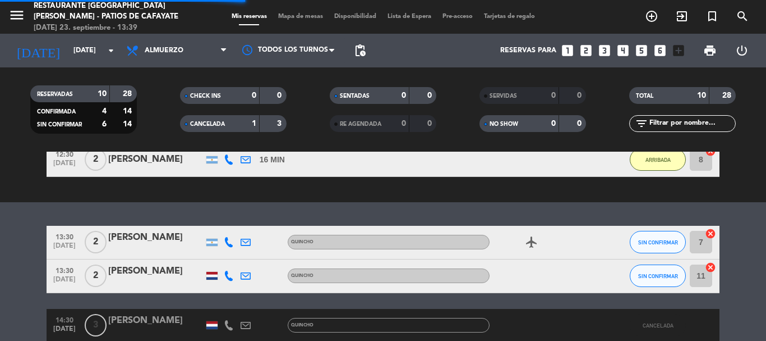
scroll to position [500, 0]
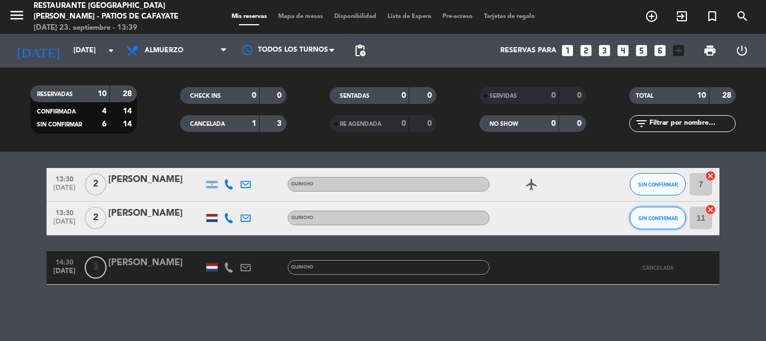
click at [665, 216] on span "SIN CONFIRMAR" at bounding box center [658, 218] width 40 height 6
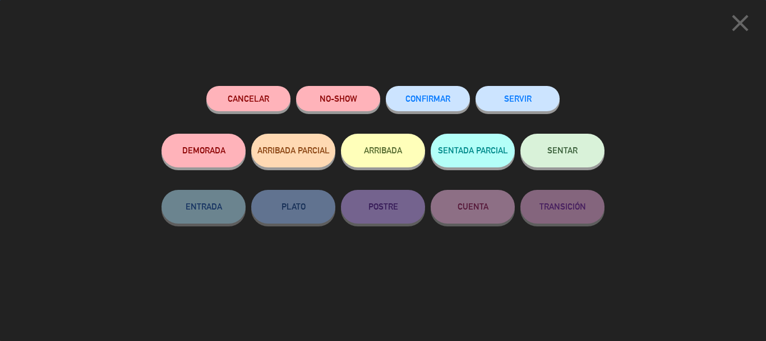
click at [385, 162] on button "ARRIBADA" at bounding box center [383, 151] width 84 height 34
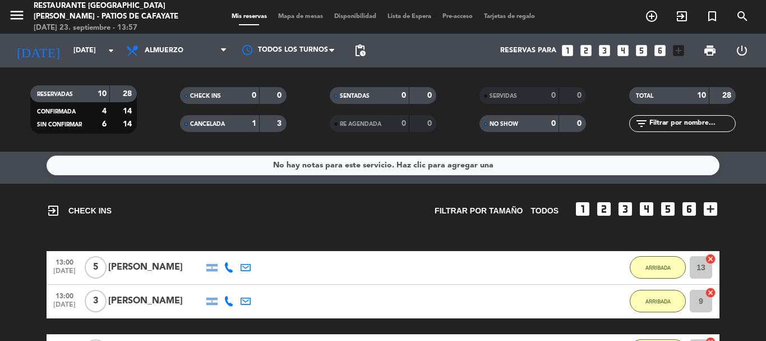
scroll to position [0, 0]
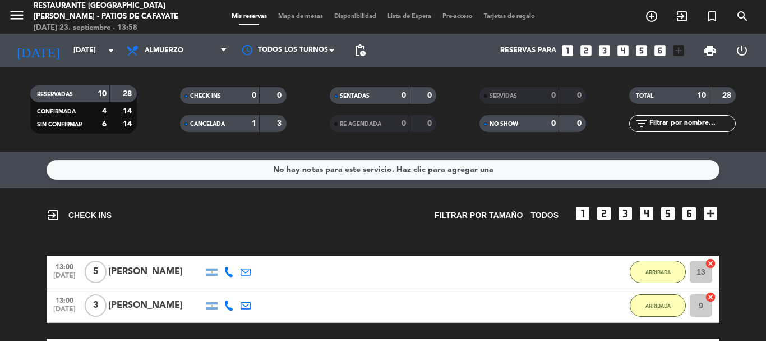
click at [366, 231] on div "exit_to_app CHECK INS Filtrar por tamaño TODOS looks_one looks_two looks_3 look…" at bounding box center [383, 210] width 673 height 44
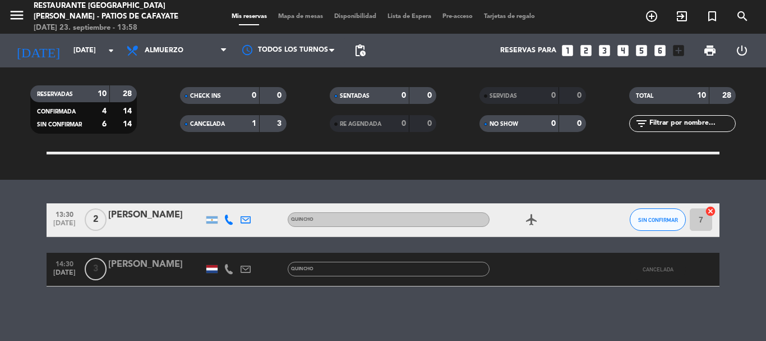
scroll to position [500, 0]
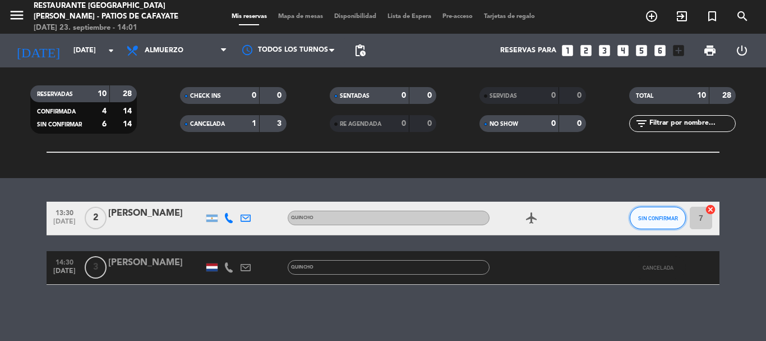
click at [645, 218] on span "SIN CONFIRMAR" at bounding box center [658, 218] width 40 height 6
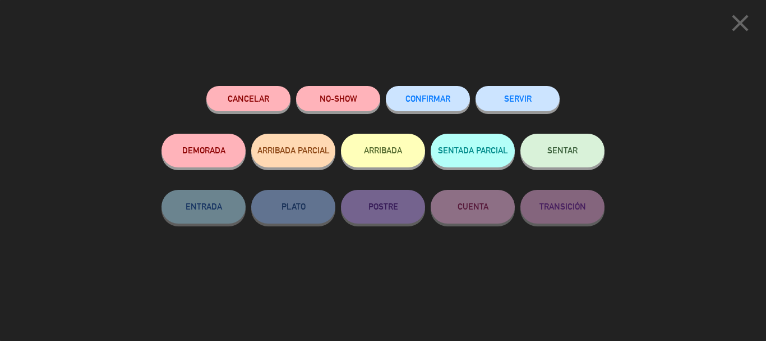
click at [333, 97] on button "NO-SHOW" at bounding box center [338, 98] width 84 height 25
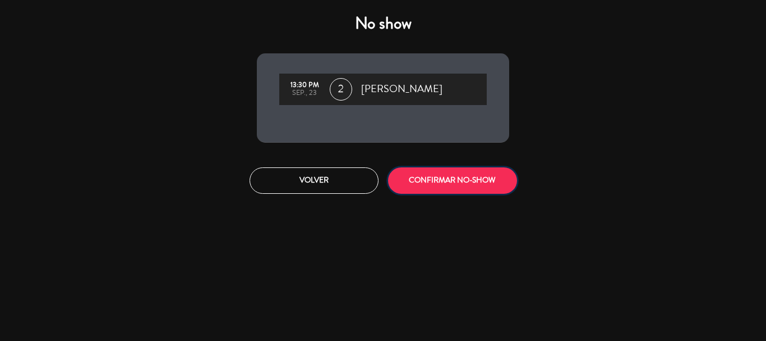
click at [436, 185] on button "CONFIRMAR NO-SHOW" at bounding box center [452, 180] width 129 height 26
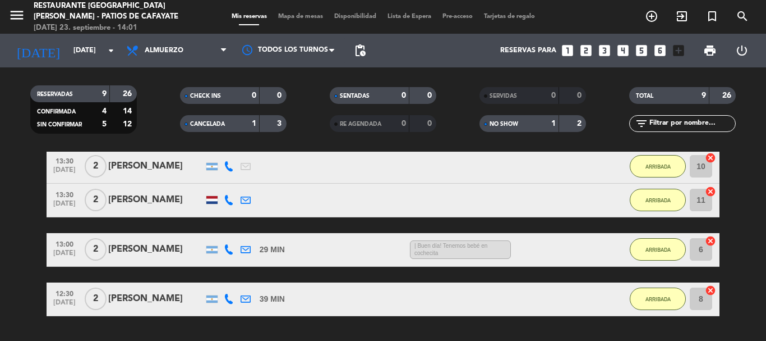
scroll to position [393, 0]
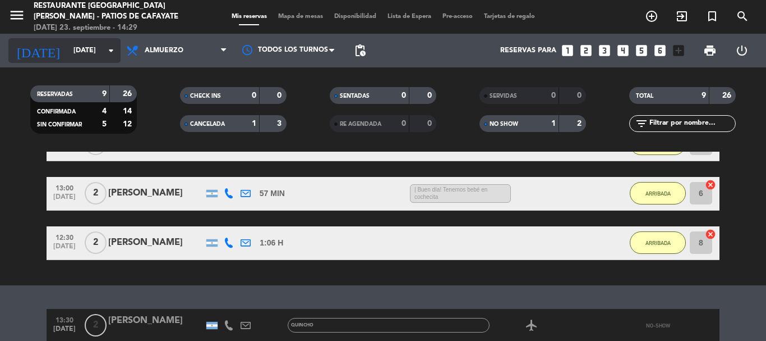
click at [79, 58] on input "[DATE]" at bounding box center [115, 50] width 95 height 19
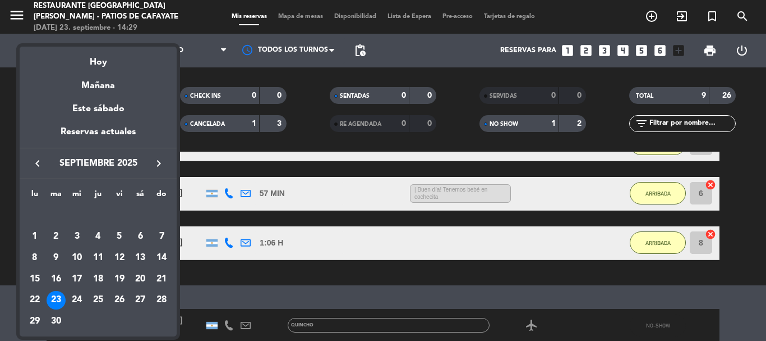
click at [159, 163] on icon "keyboard_arrow_right" at bounding box center [158, 163] width 13 height 13
click at [94, 321] on div "30" at bounding box center [98, 320] width 19 height 19
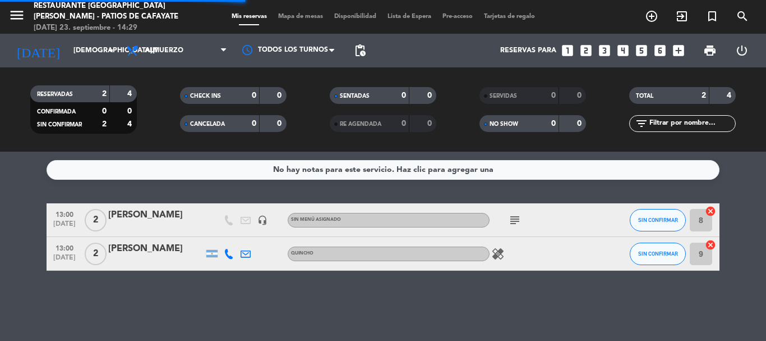
scroll to position [0, 0]
click at [163, 217] on div "[PERSON_NAME]" at bounding box center [155, 215] width 95 height 15
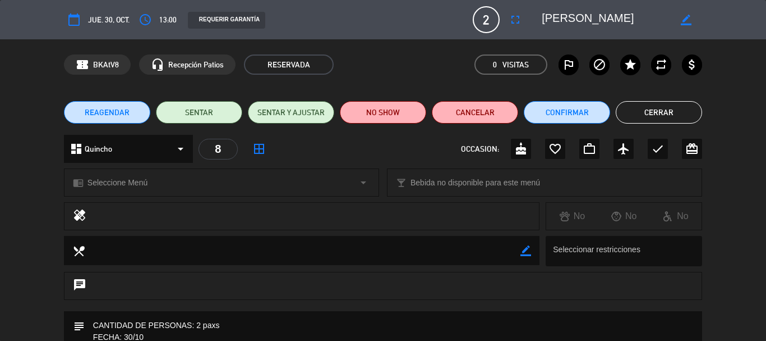
click at [670, 106] on button "Cerrar" at bounding box center [659, 112] width 86 height 22
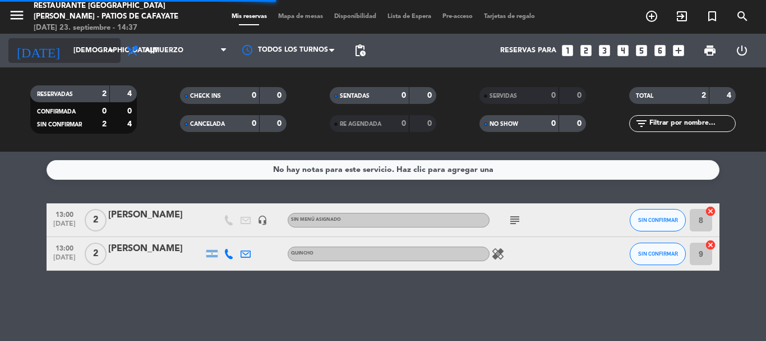
click at [71, 53] on input "[DEMOGRAPHIC_DATA][DATE]" at bounding box center [115, 50] width 95 height 19
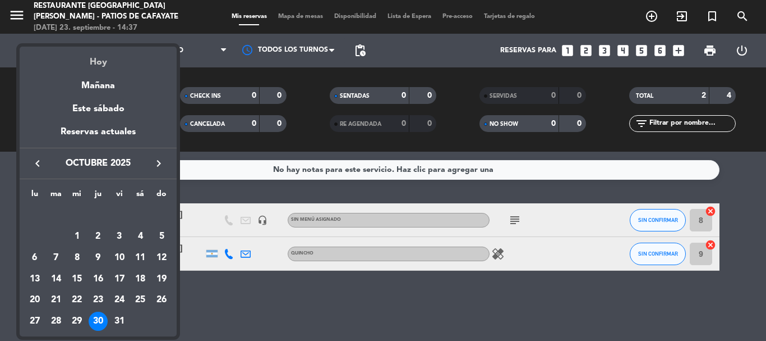
click at [105, 62] on div "Hoy" at bounding box center [98, 58] width 157 height 23
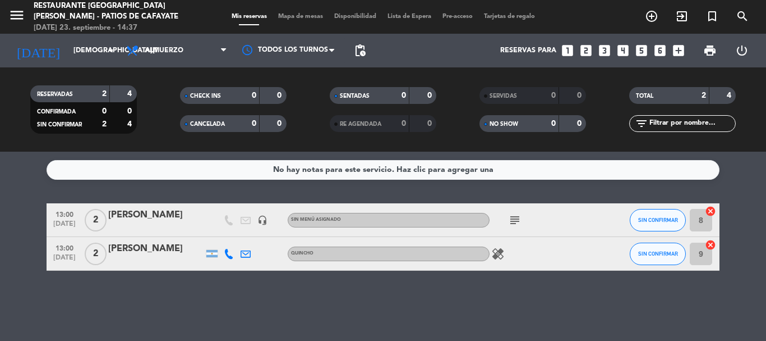
type input "[DATE]"
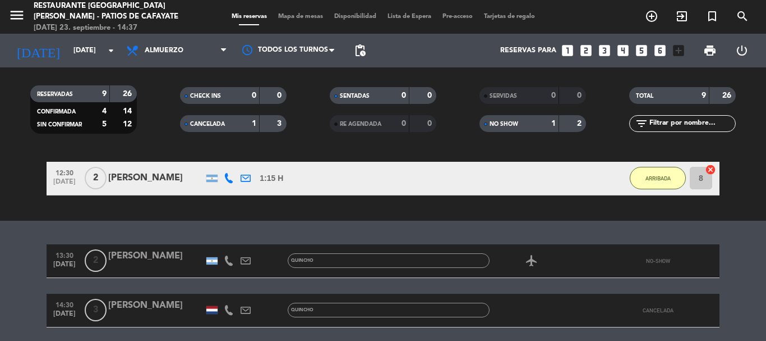
scroll to position [500, 0]
